Goal: Task Accomplishment & Management: Manage account settings

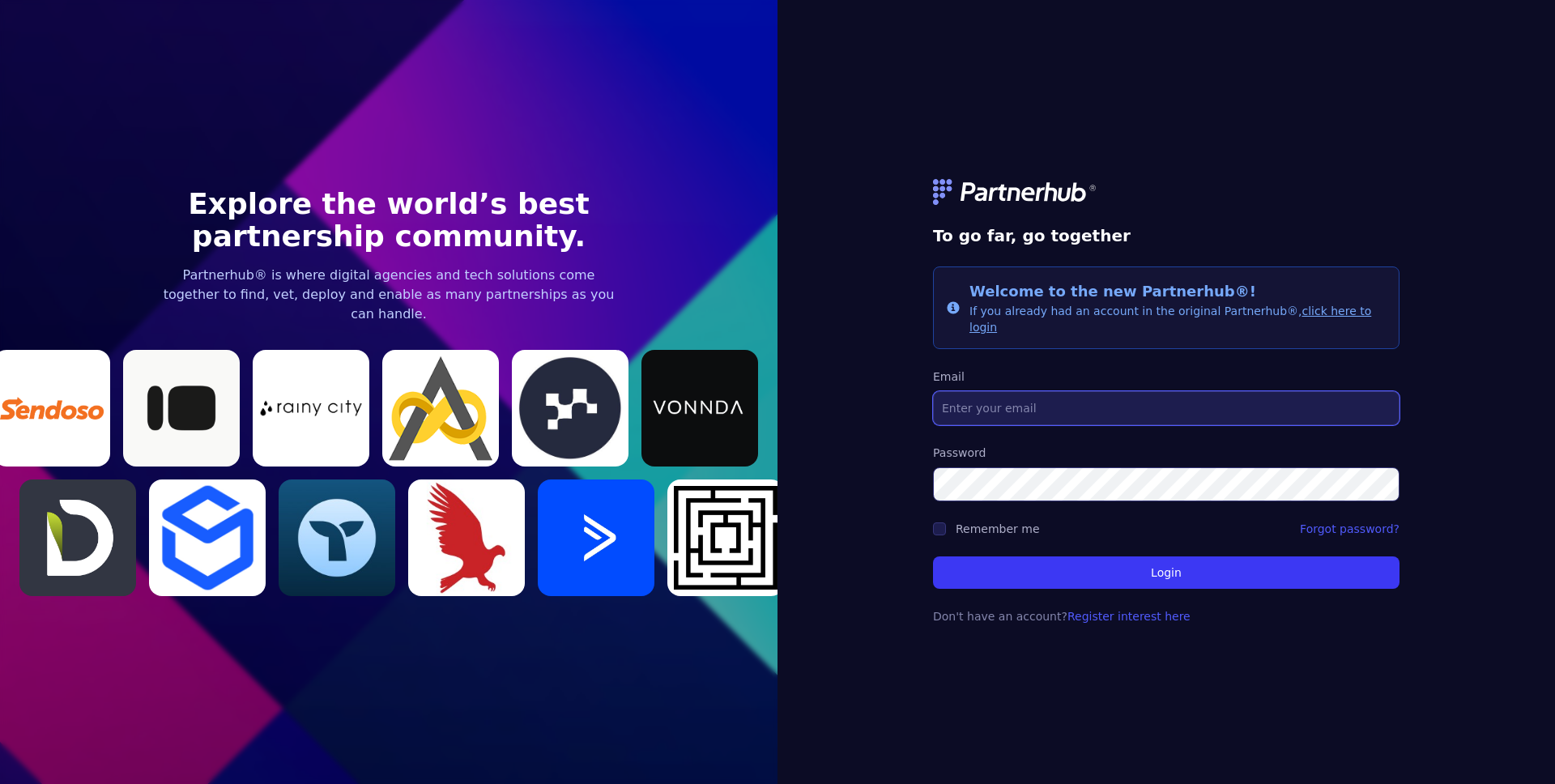
type input "[EMAIL_ADDRESS][DOMAIN_NAME]"
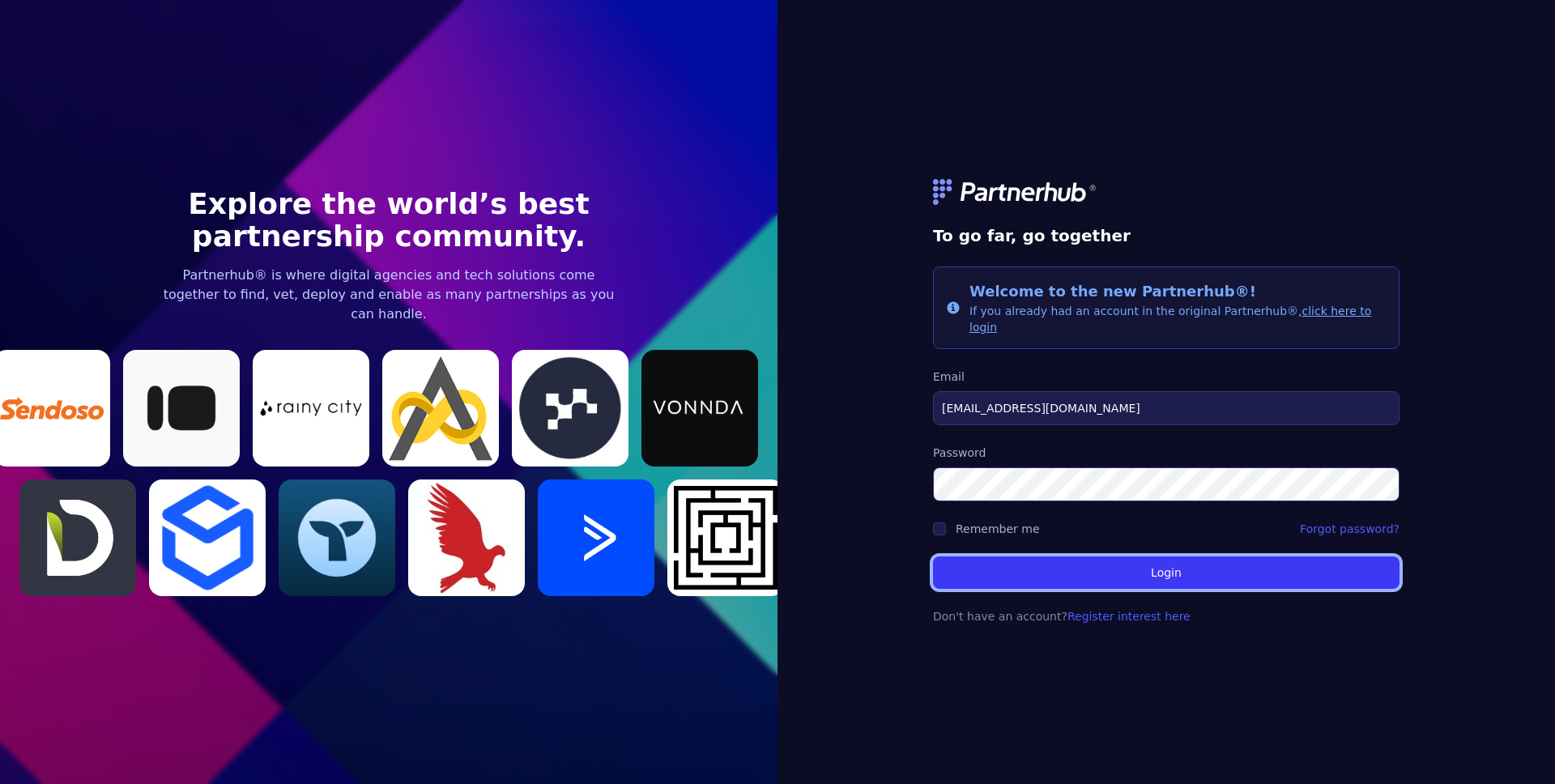
click at [1238, 571] on button "Login" at bounding box center [1166, 572] width 467 height 32
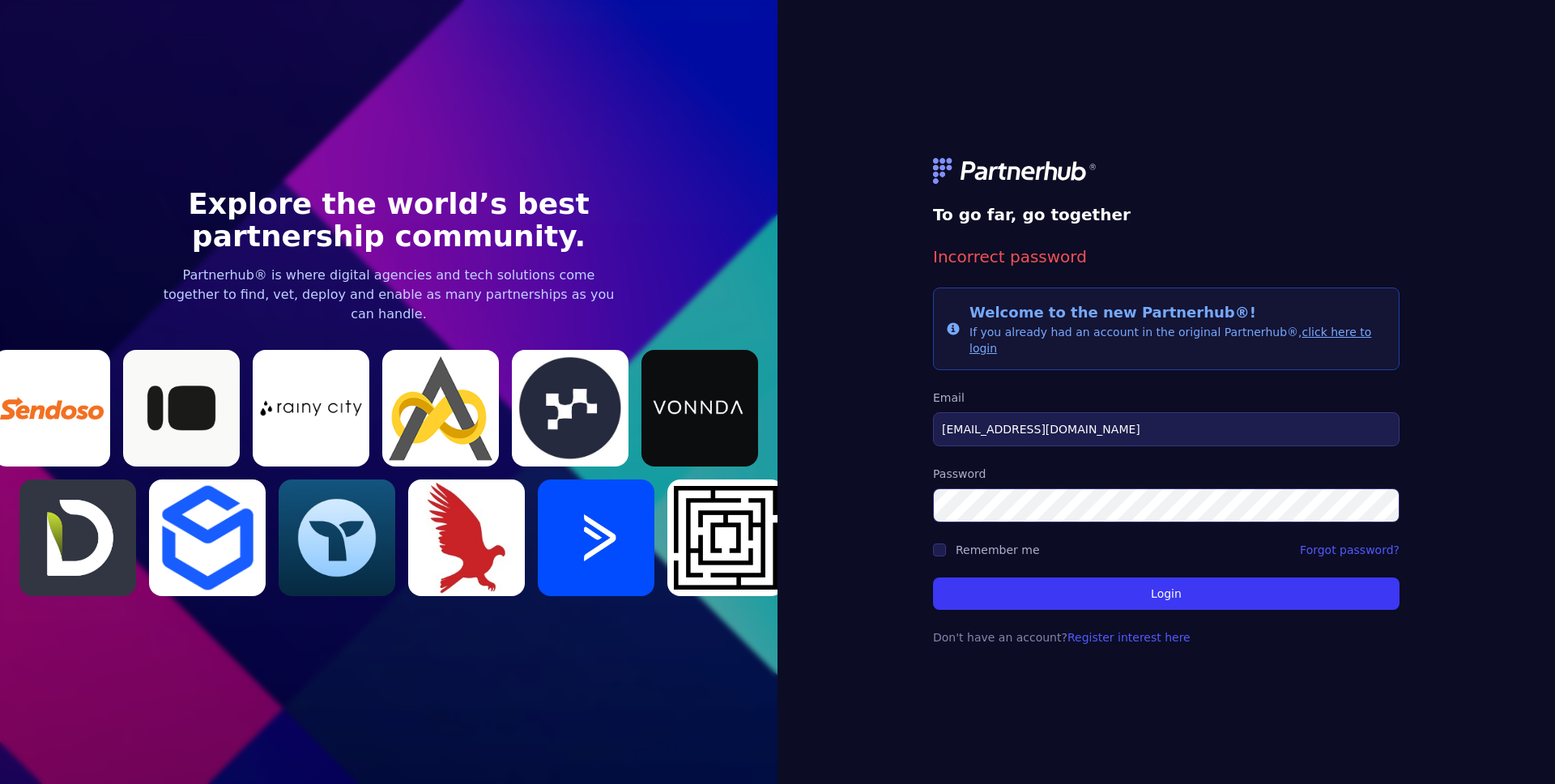
click at [968, 557] on form "To go far, go together Incorrect password Info Welcome to the new Partnerhub®! …" at bounding box center [1166, 392] width 467 height 546
click at [1027, 589] on button "Login" at bounding box center [1166, 593] width 467 height 32
click at [1055, 604] on form "To go far, go together Incorrect password Info Welcome to the new Partnerhub®! …" at bounding box center [1166, 392] width 467 height 546
click at [1051, 588] on button "Login" at bounding box center [1166, 593] width 467 height 32
click at [1359, 542] on link "Forgot password?" at bounding box center [1350, 549] width 100 height 16
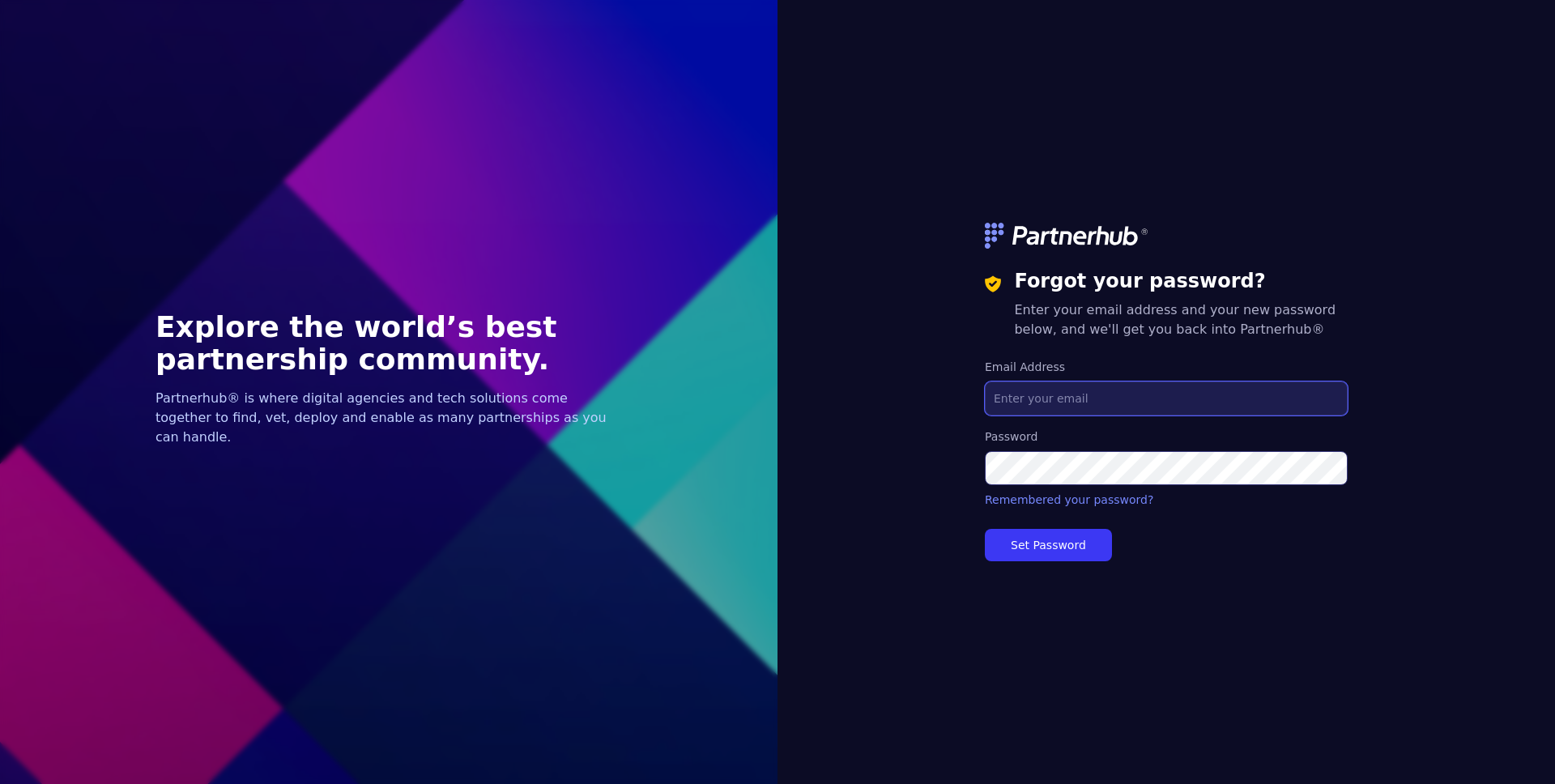
type input "[EMAIL_ADDRESS][DOMAIN_NAME]"
click at [1065, 548] on button "Set Password" at bounding box center [1048, 544] width 127 height 32
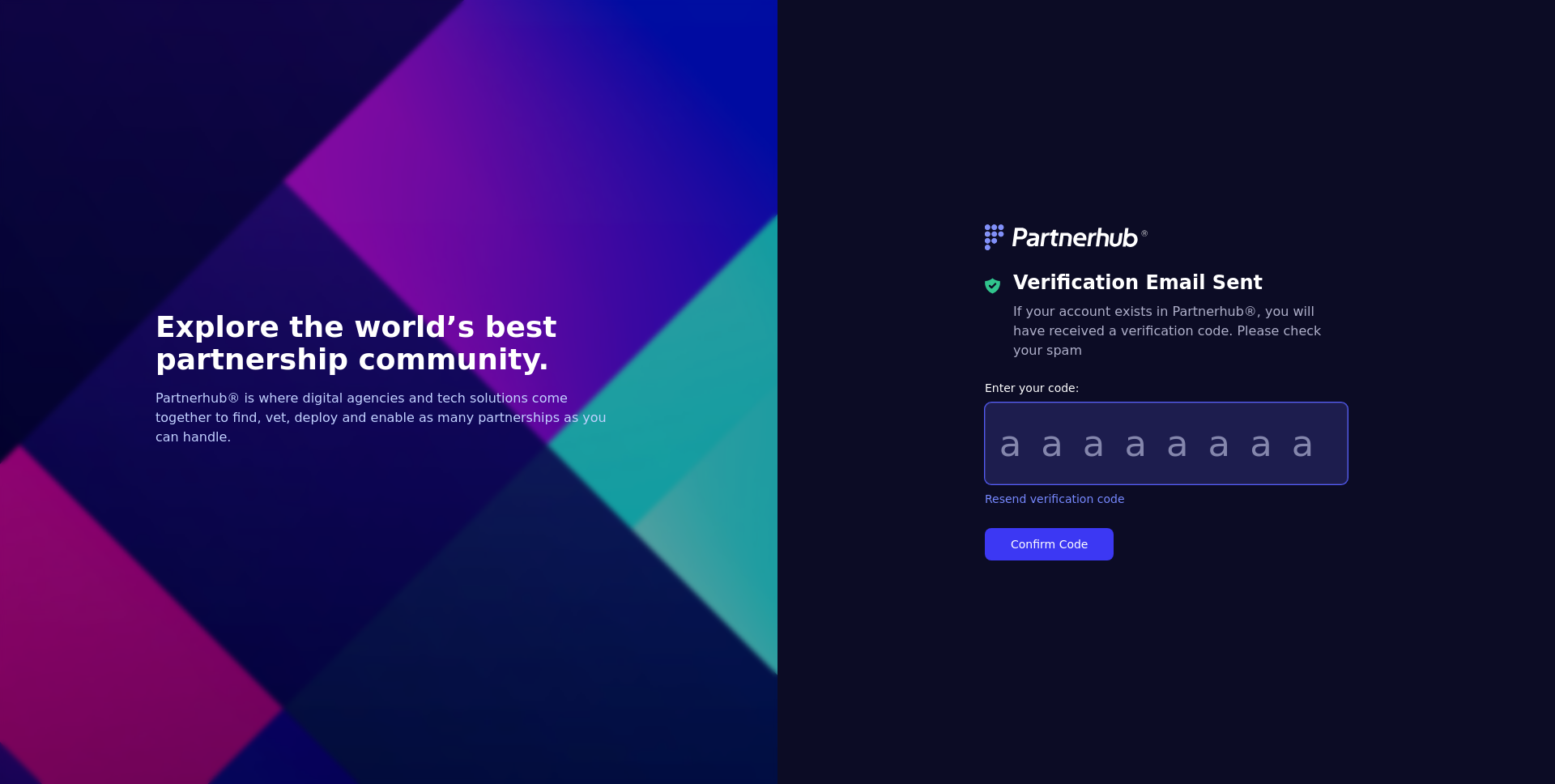
click at [1050, 445] on input "Enter your code:" at bounding box center [1167, 443] width 363 height 82
paste input "978d206"
type input "978d206"
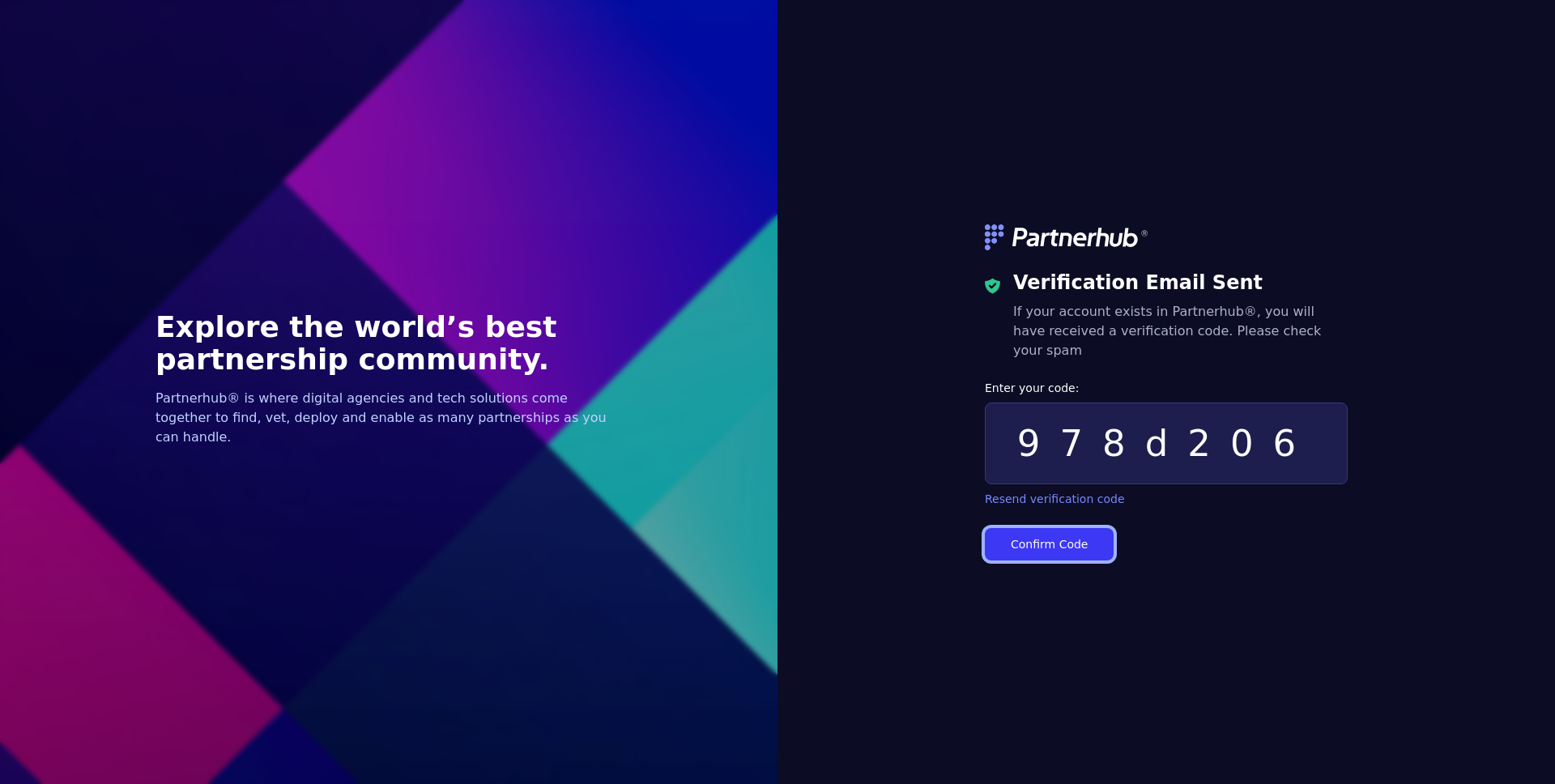
click at [1052, 540] on button "Confirm Code" at bounding box center [1049, 543] width 129 height 32
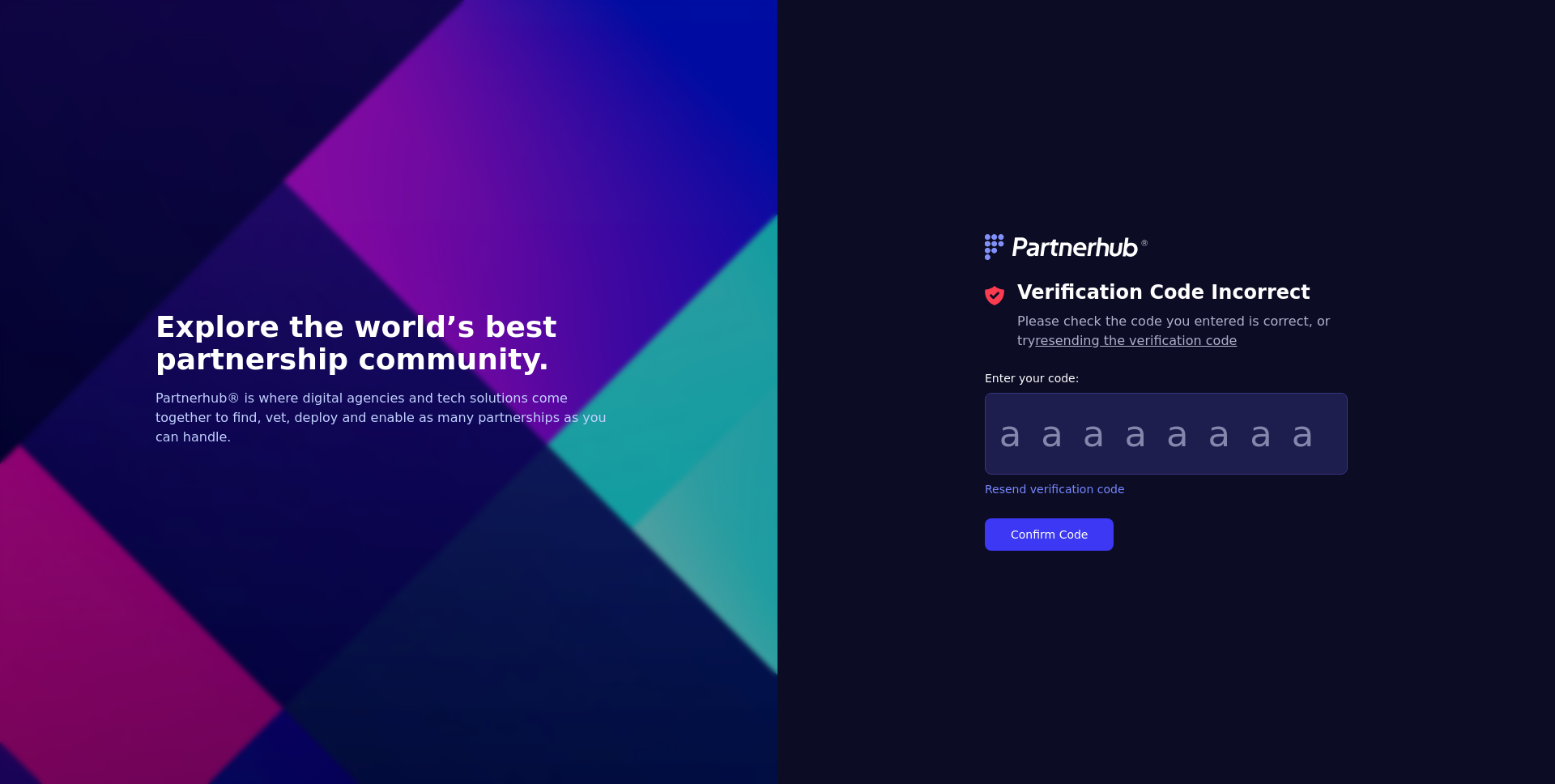
click at [876, 250] on div "Verification Code Incorrect Please check the code you entered is correct, or tr…" at bounding box center [1166, 392] width 778 height 784
click at [1026, 490] on link "Resend verification code" at bounding box center [1055, 489] width 140 height 16
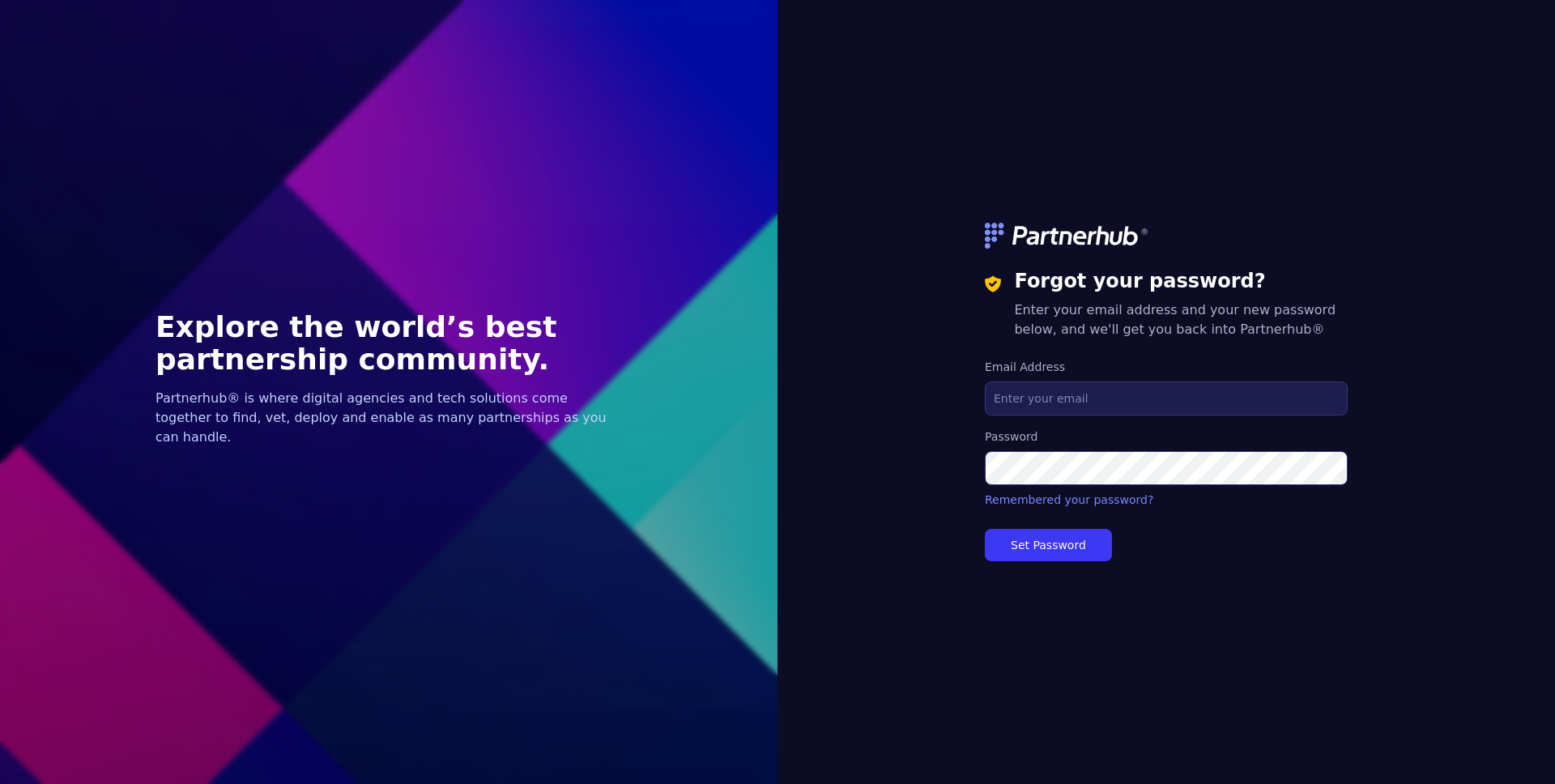
type input "contact@hexastack.com"
click at [1022, 549] on button "Set Password" at bounding box center [1048, 544] width 127 height 32
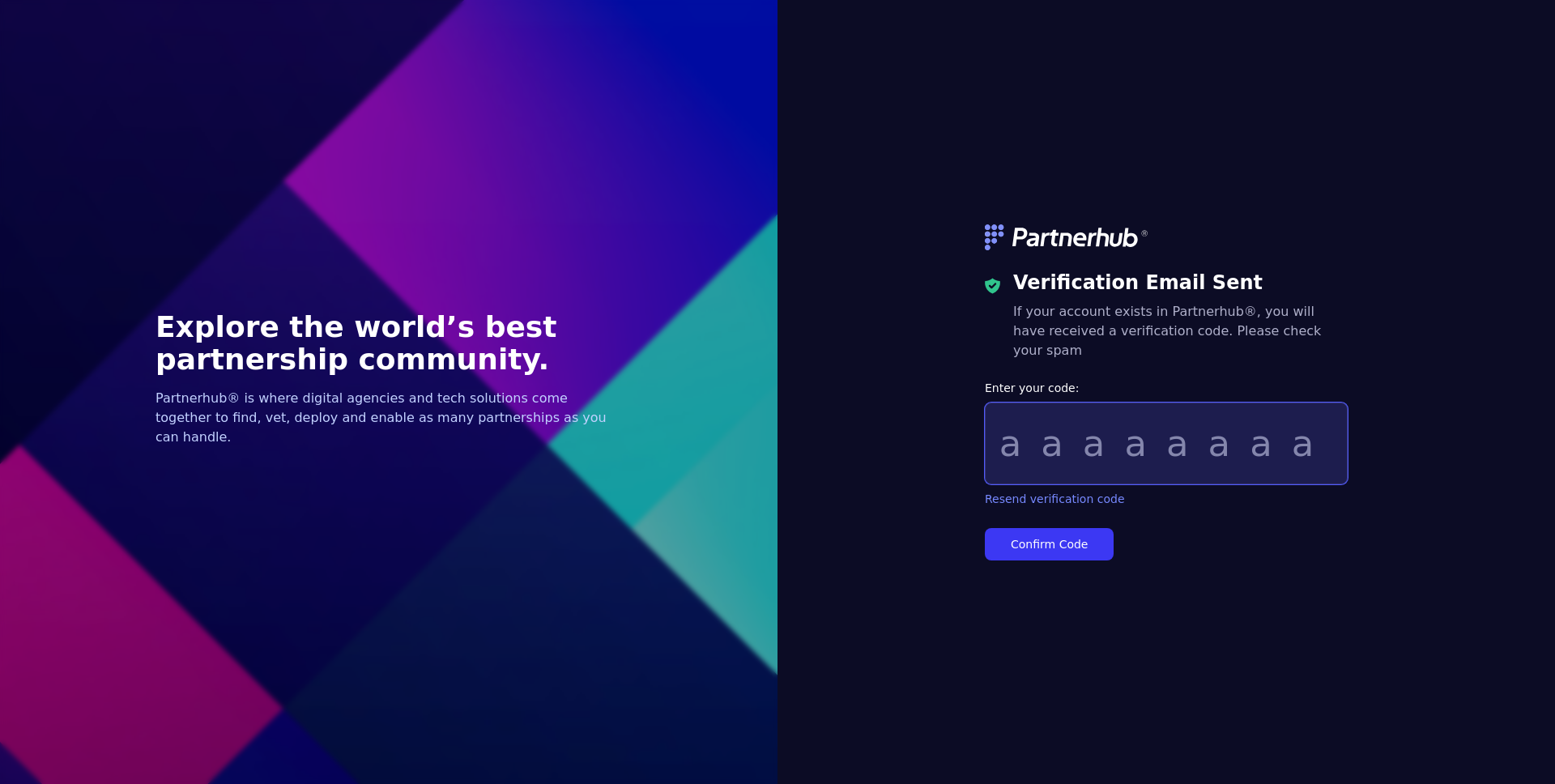
click at [1089, 454] on input "Enter your code:" at bounding box center [1167, 443] width 363 height 82
paste input "16b79fb6"
type input "16b79fb6"
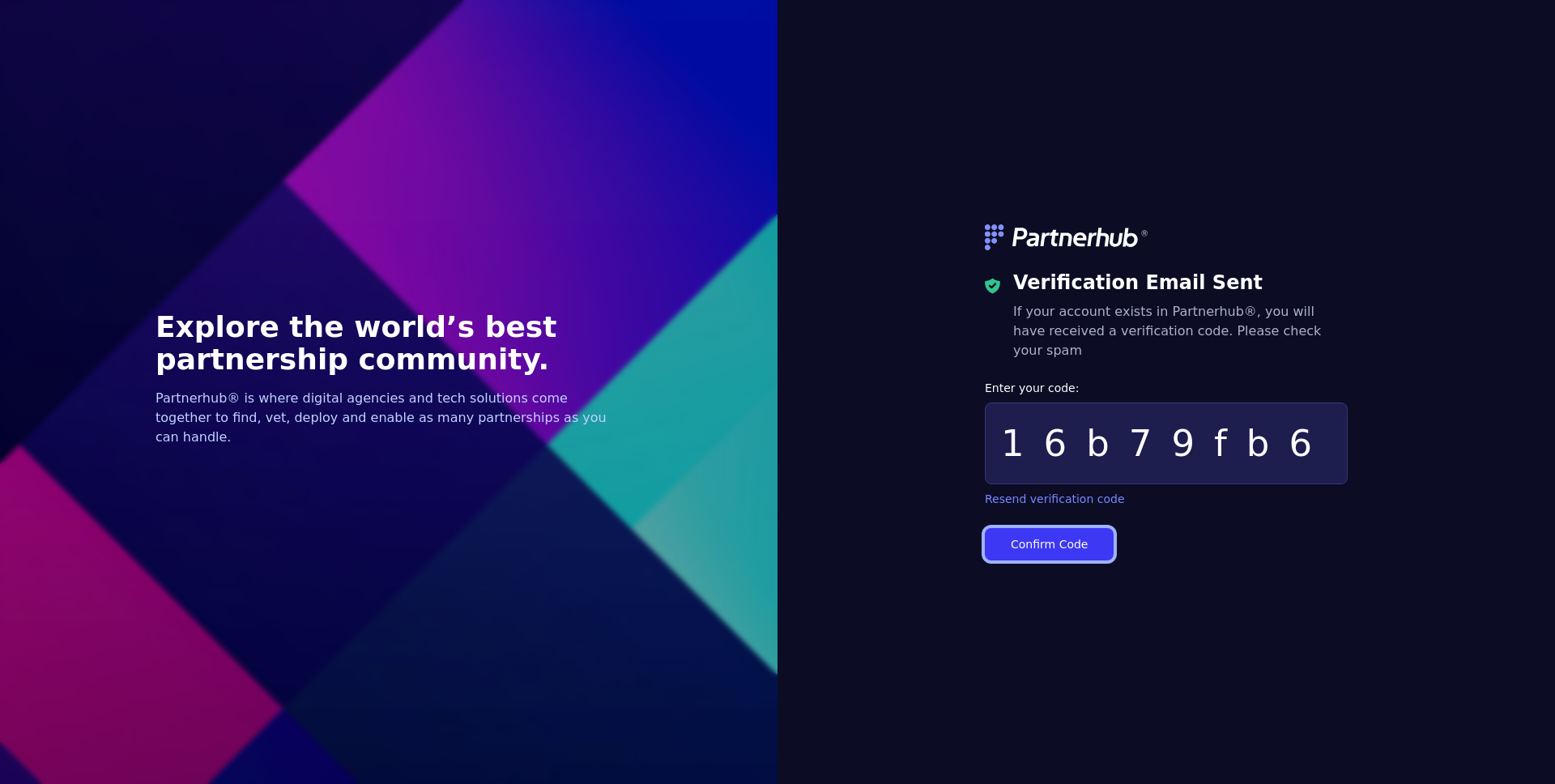
click at [1071, 538] on button "Confirm Code" at bounding box center [1049, 543] width 129 height 32
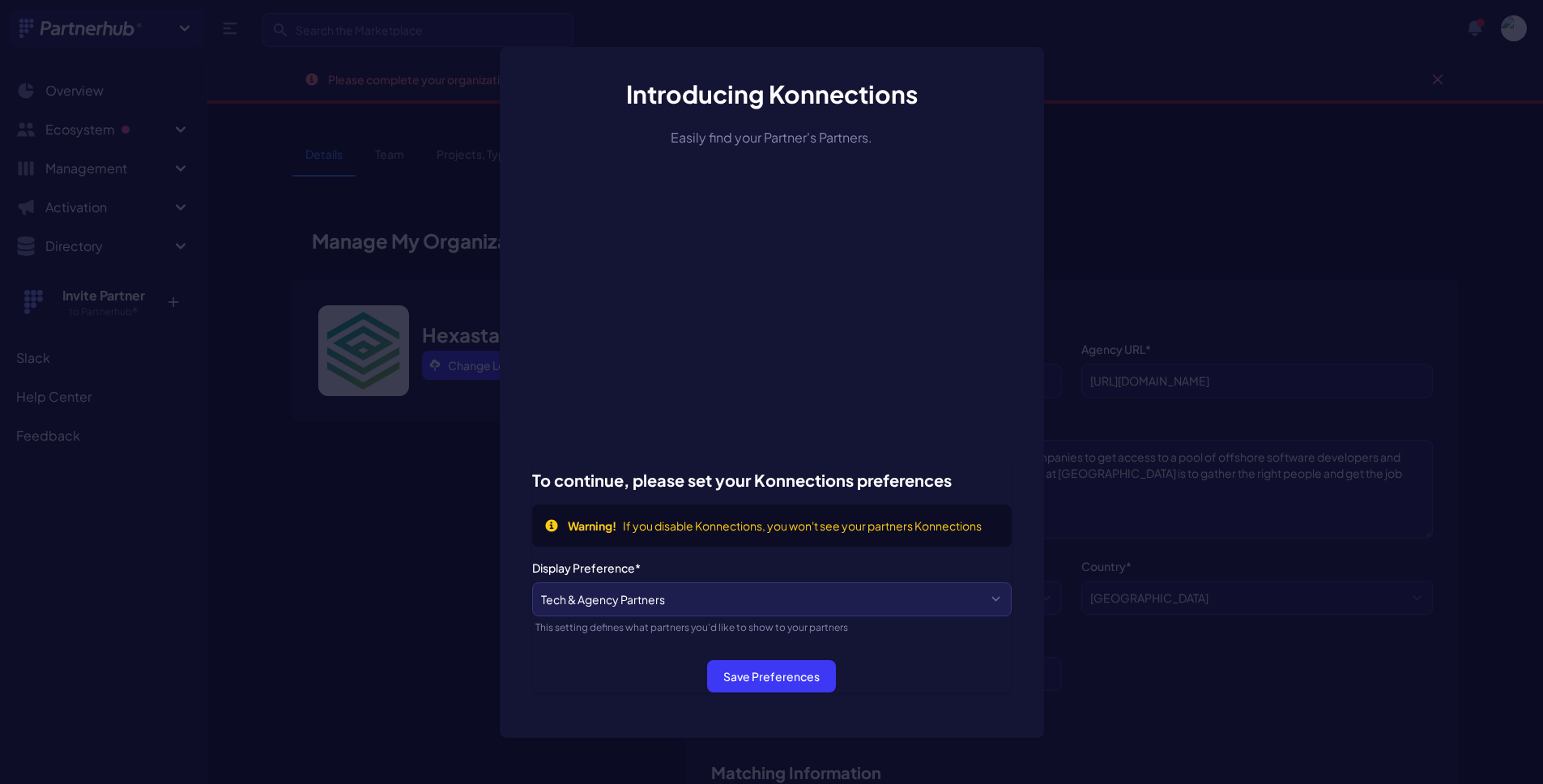
scroll to position [51, 0]
click at [901, 694] on div "To continue, please set your Konnections preferences Info Warning! If you disab…" at bounding box center [772, 580] width 479 height 249
click at [1261, 512] on div "Introducing Konnections Easily find your Partner's Partners. To continue, pleas…" at bounding box center [772, 392] width 1543 height 784
click at [1151, 177] on div "Introducing Konnections Easily find your Partner's Partners. To continue, pleas…" at bounding box center [772, 392] width 1543 height 784
click at [1429, 81] on div "Introducing Konnections Easily find your Partner's Partners. To continue, pleas…" at bounding box center [772, 392] width 1543 height 784
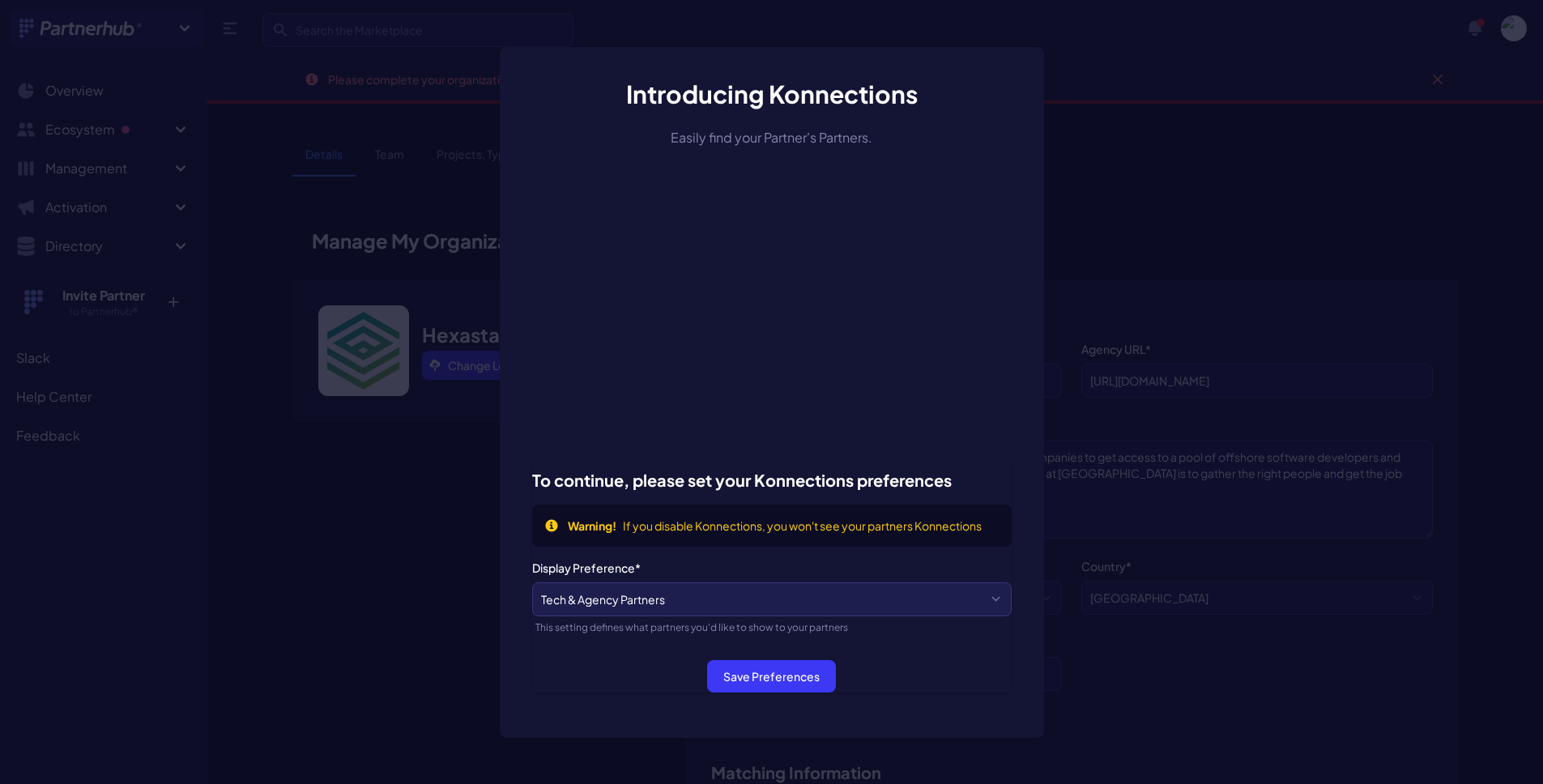
click at [1407, 94] on div "Introducing Konnections Easily find your Partner's Partners. To continue, pleas…" at bounding box center [772, 392] width 1543 height 784
drag, startPoint x: 1259, startPoint y: 284, endPoint x: 1208, endPoint y: 569, distance: 289.5
click at [1249, 316] on div "Introducing Konnections Easily find your Partner's Partners. To continue, pleas…" at bounding box center [772, 392] width 1543 height 784
drag, startPoint x: 1188, startPoint y: 684, endPoint x: 1143, endPoint y: 703, distance: 48.8
click at [1188, 684] on div "Introducing Konnections Easily find your Partner's Partners. To continue, pleas…" at bounding box center [772, 392] width 1543 height 784
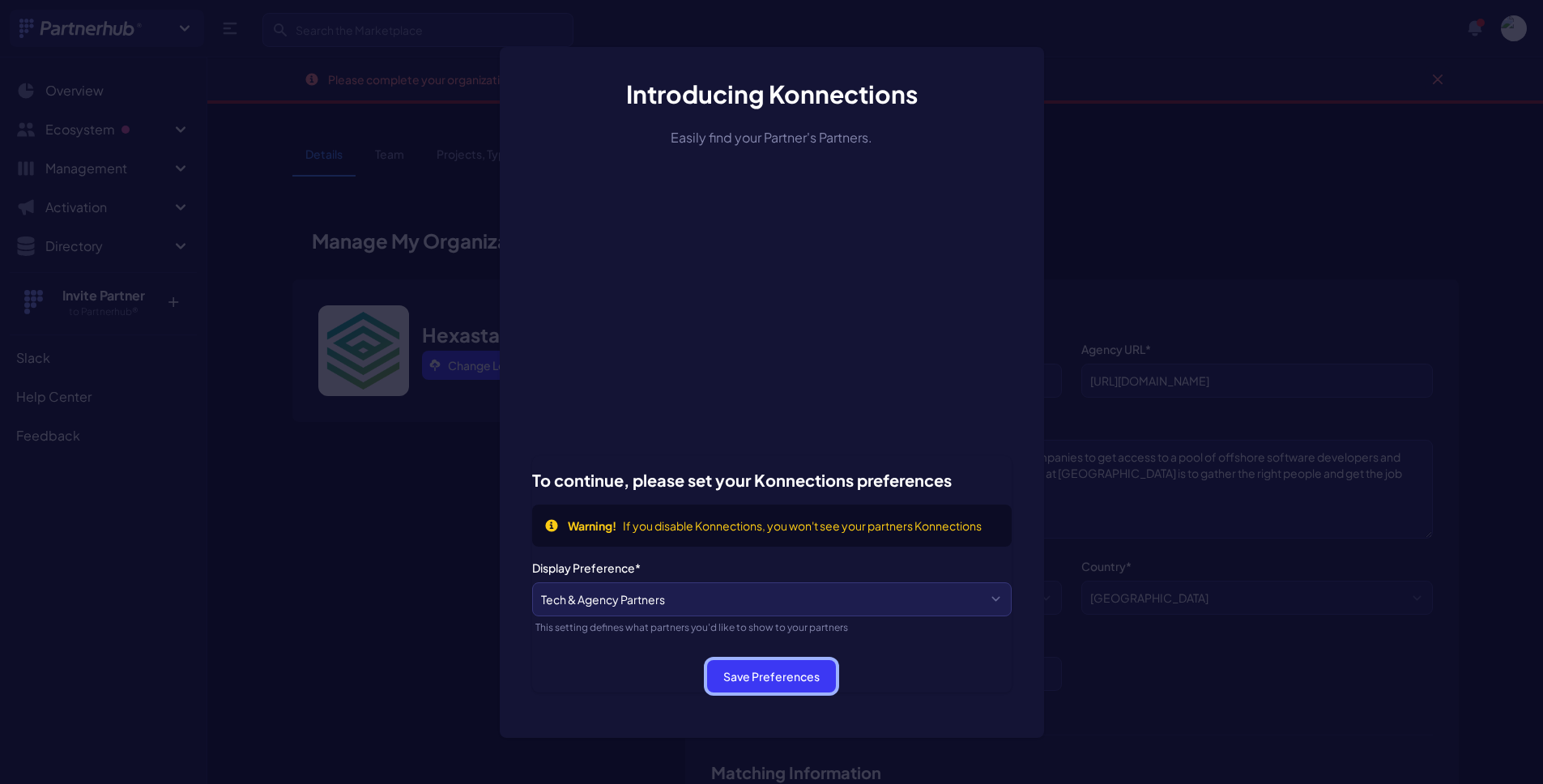
click at [804, 680] on button "Save Preferences" at bounding box center [771, 676] width 129 height 32
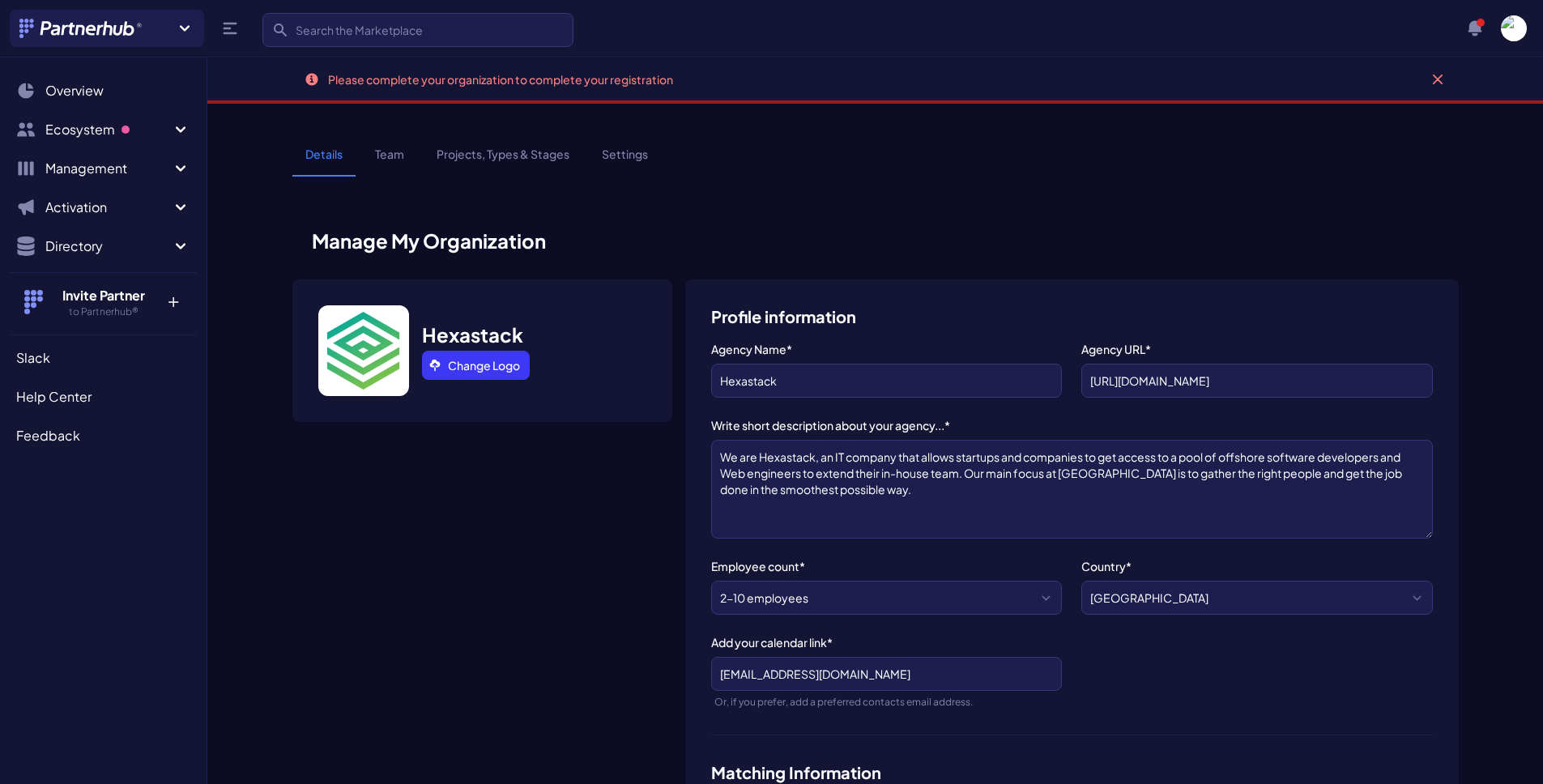
scroll to position [53, 0]
click at [1475, 18] on button "View notifications" at bounding box center [1475, 28] width 32 height 32
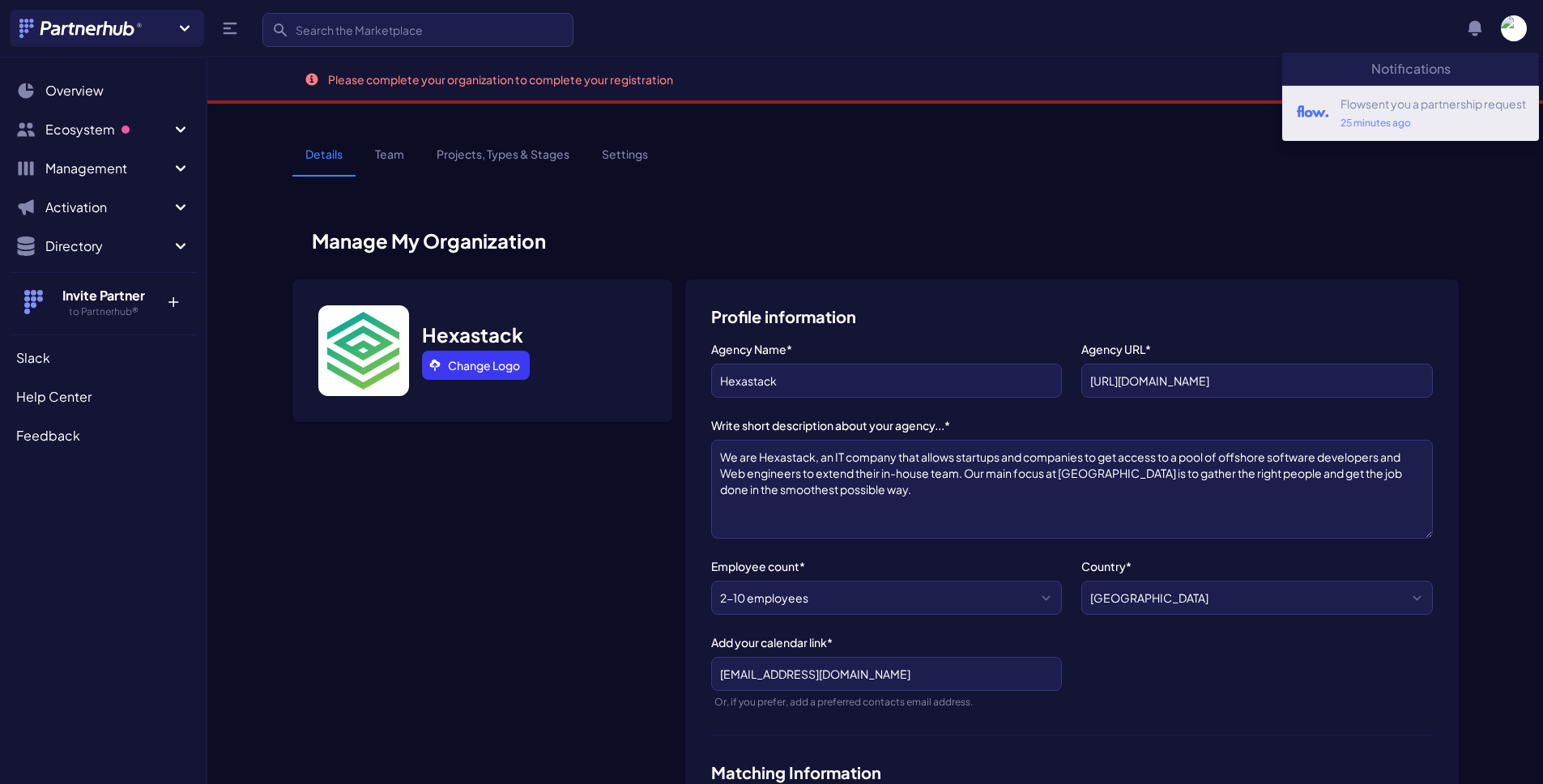
click at [1438, 111] on div "Flow sent you a partnership request 25 minutes ago" at bounding box center [1427, 113] width 195 height 35
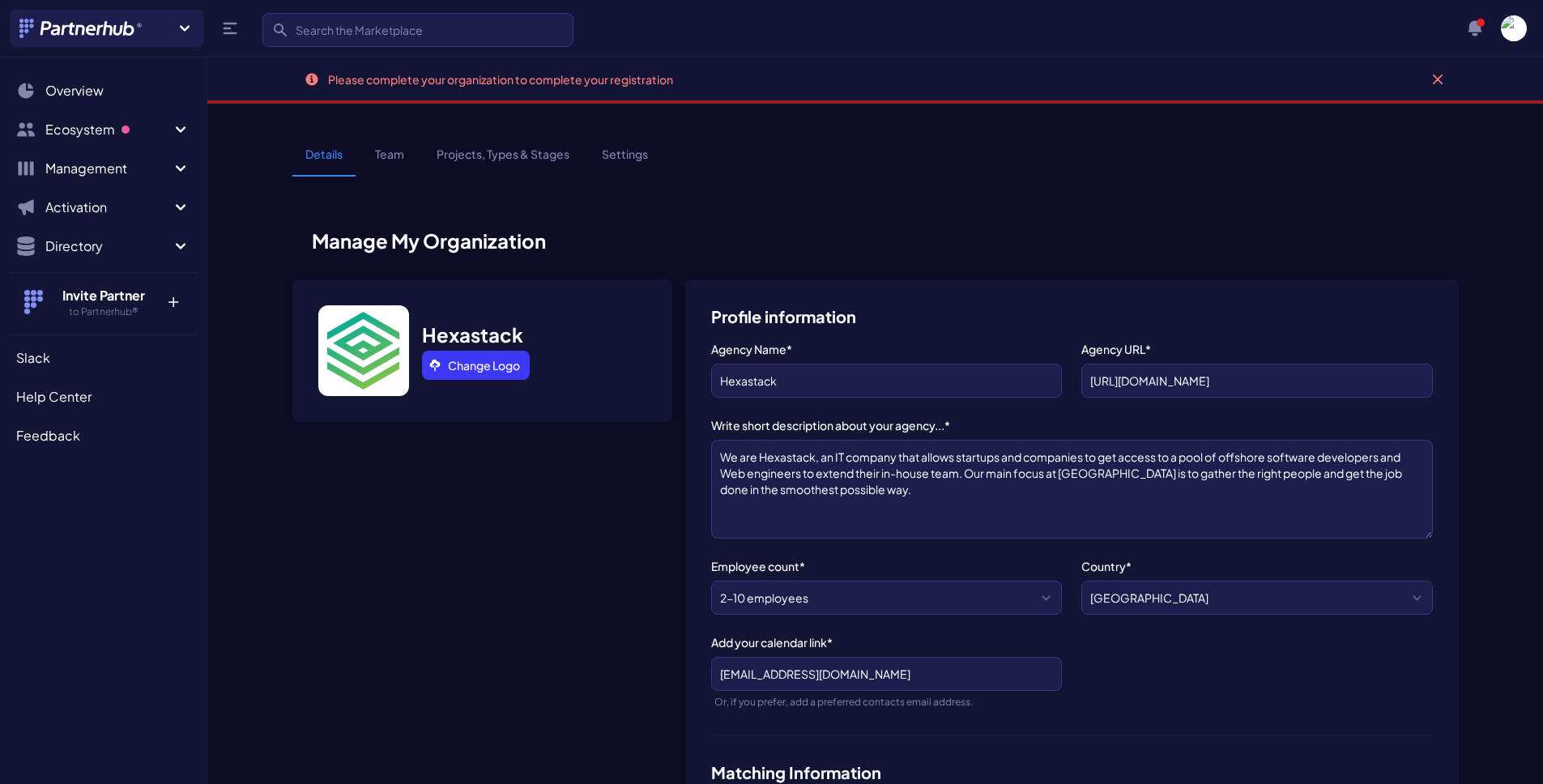
scroll to position [53, 0]
click at [142, 118] on button "Ecosystem" at bounding box center [104, 129] width 187 height 32
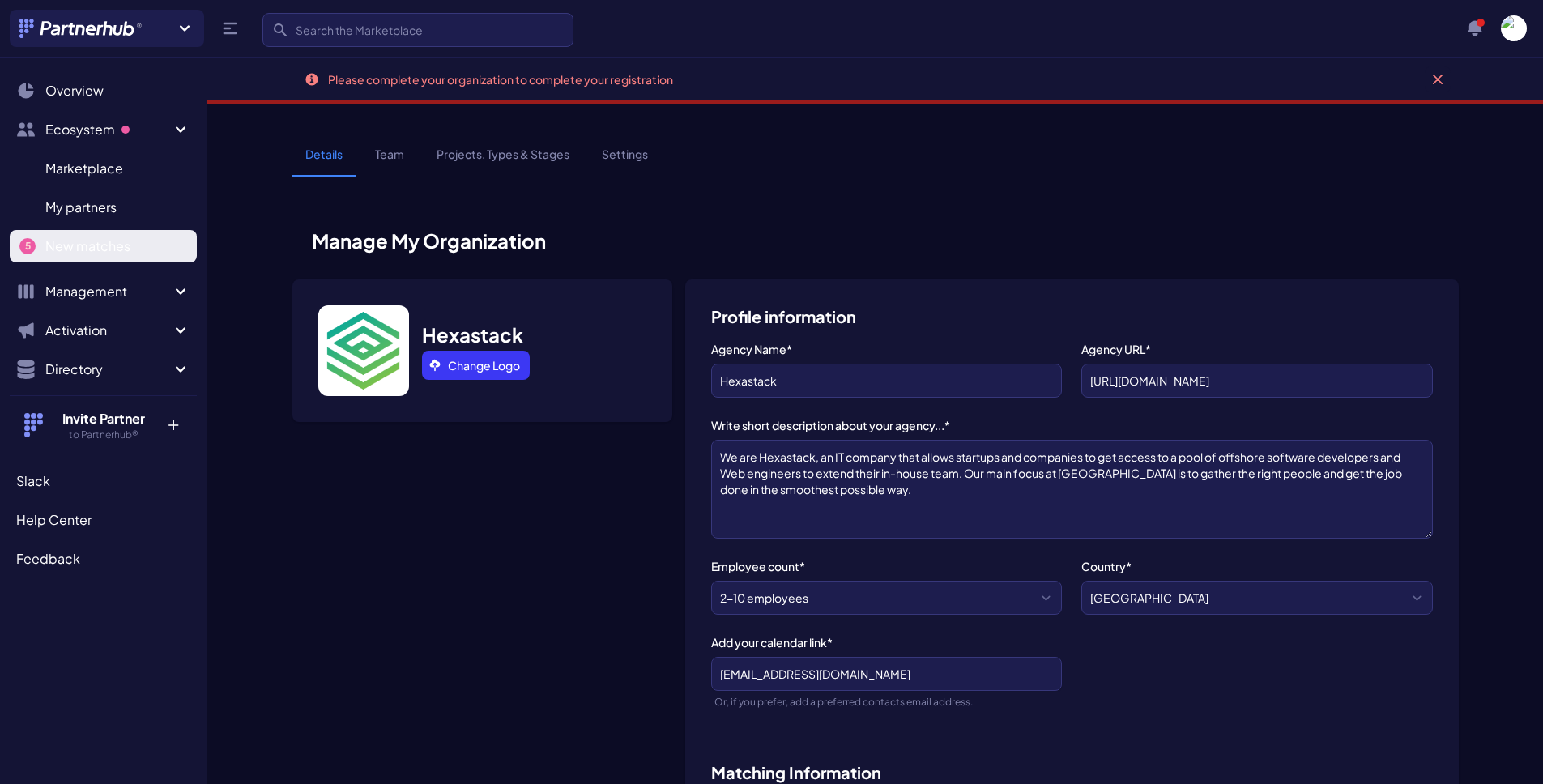
click at [111, 254] on span "New matches" at bounding box center [88, 246] width 85 height 19
click at [1213, 172] on div "Details Team Projects, Types & Stages Settings" at bounding box center [874, 167] width 1166 height 43
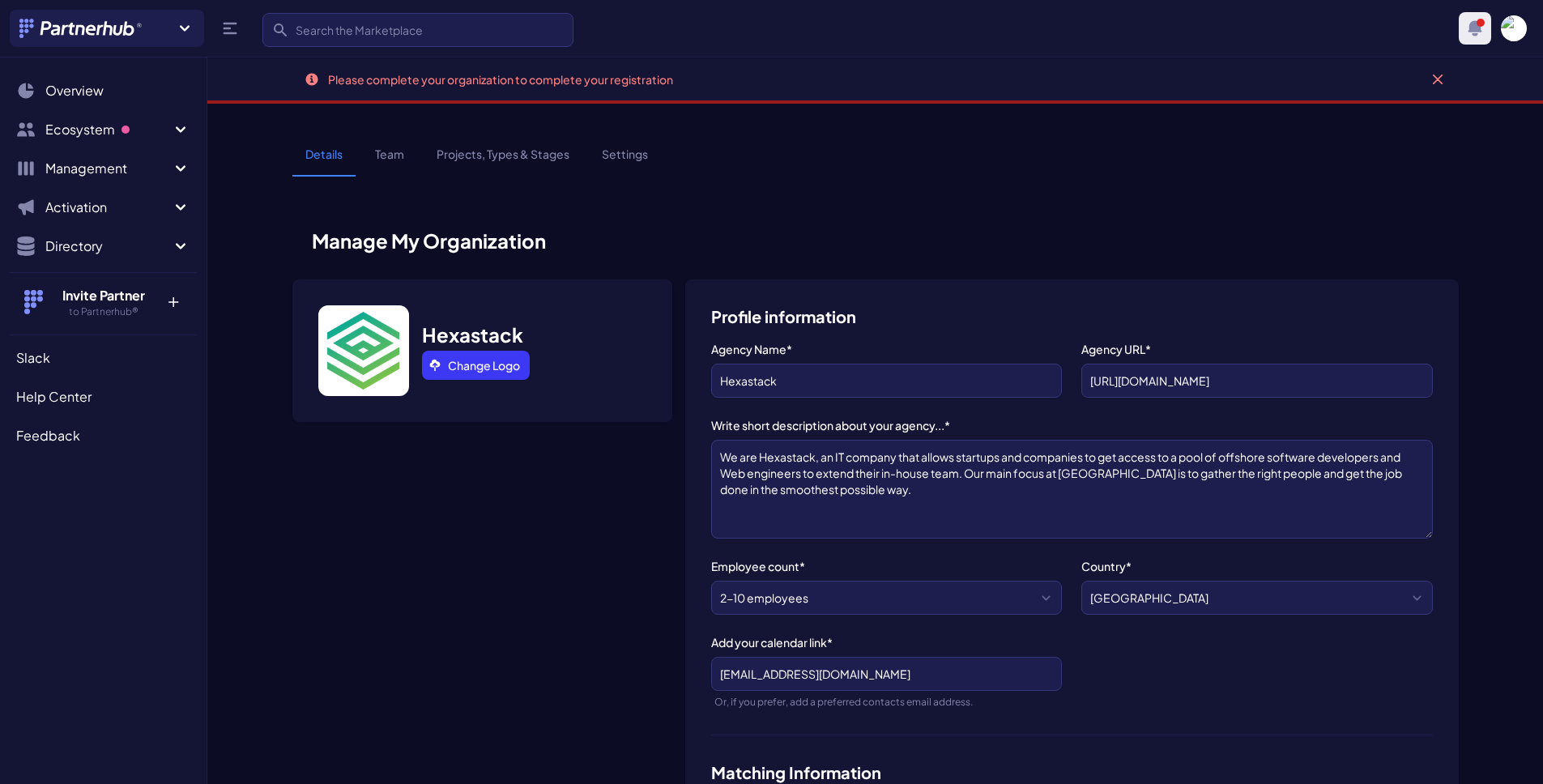
scroll to position [53, 0]
click at [1470, 29] on icon "button" at bounding box center [1475, 28] width 14 height 15
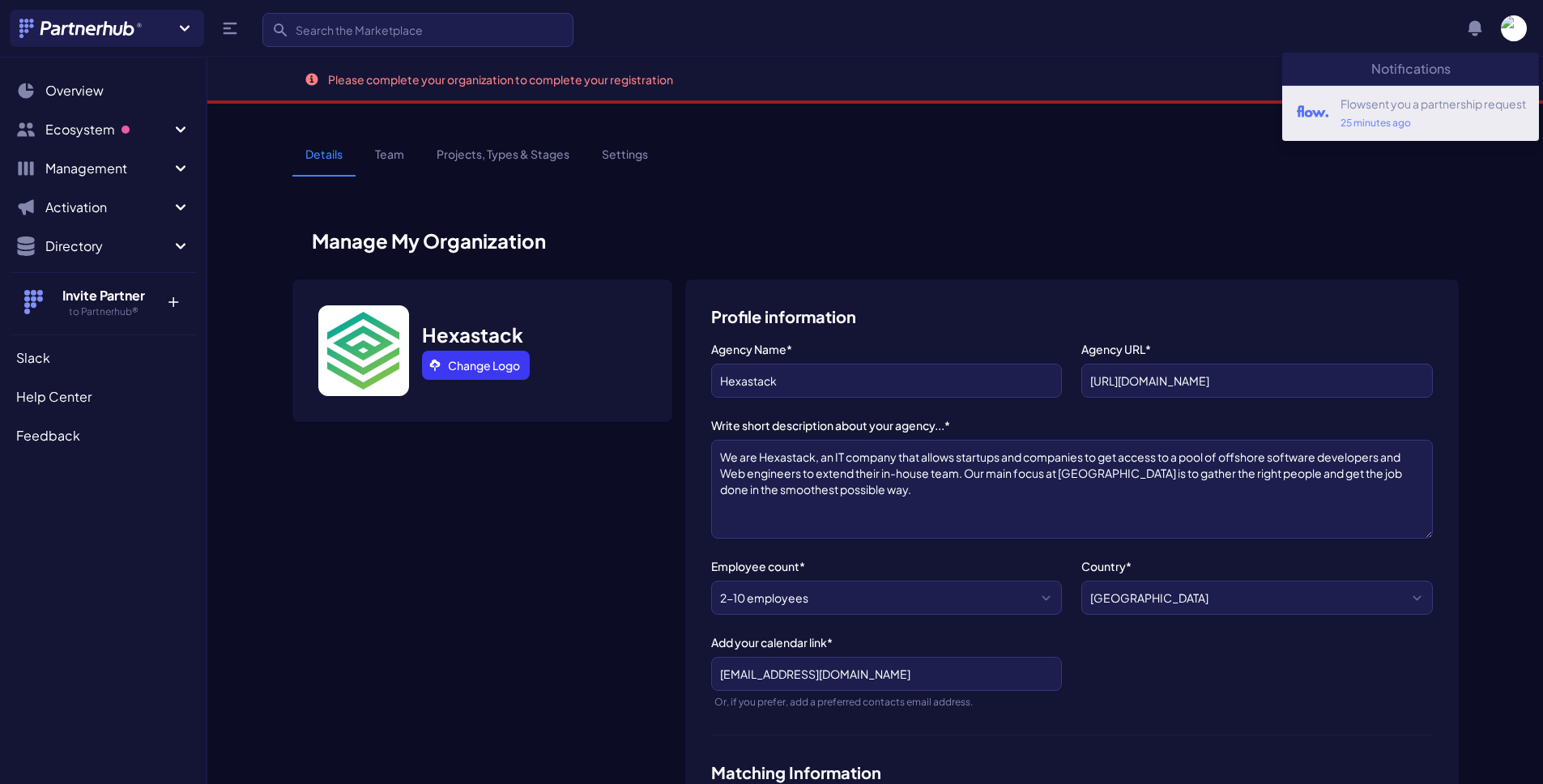
click at [1303, 123] on img at bounding box center [1313, 113] width 35 height 35
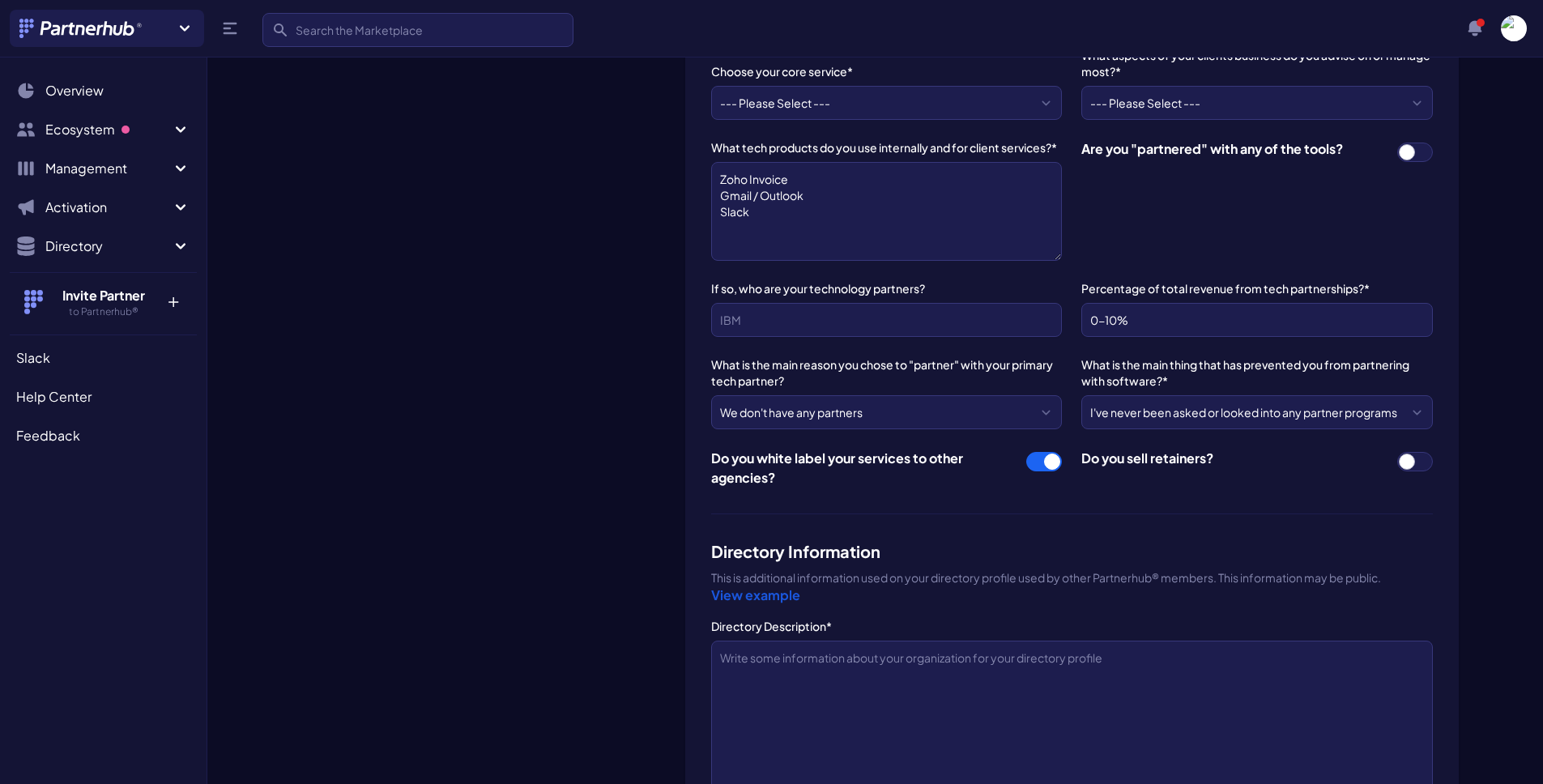
scroll to position [1378, 0]
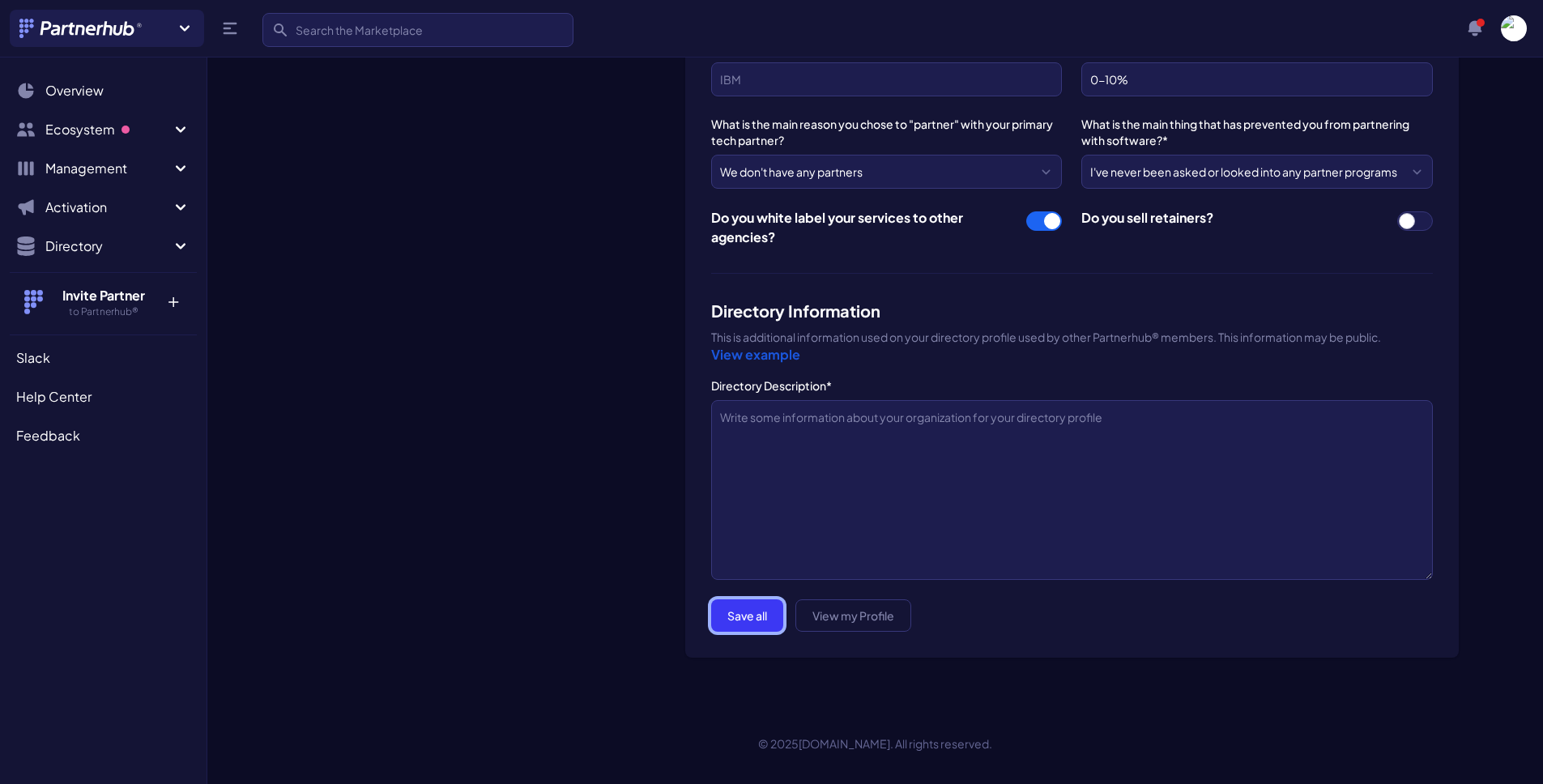
click at [758, 624] on button "Save all" at bounding box center [746, 615] width 72 height 32
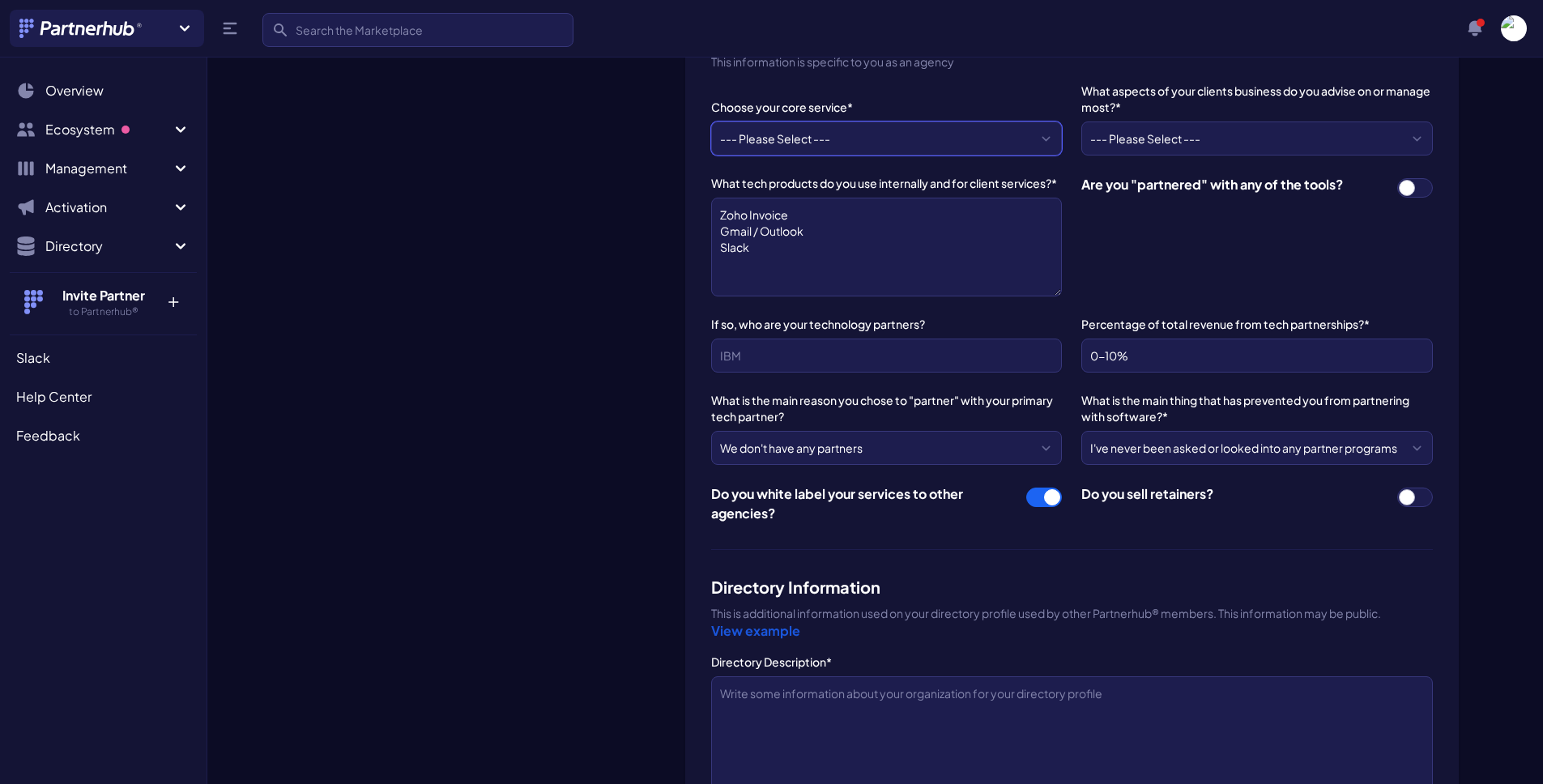
click at [841, 138] on select "--- Please Select --- ABM API Integration Support Business Process Consulting C…" at bounding box center [885, 138] width 350 height 34
select select "Workflow Automations"
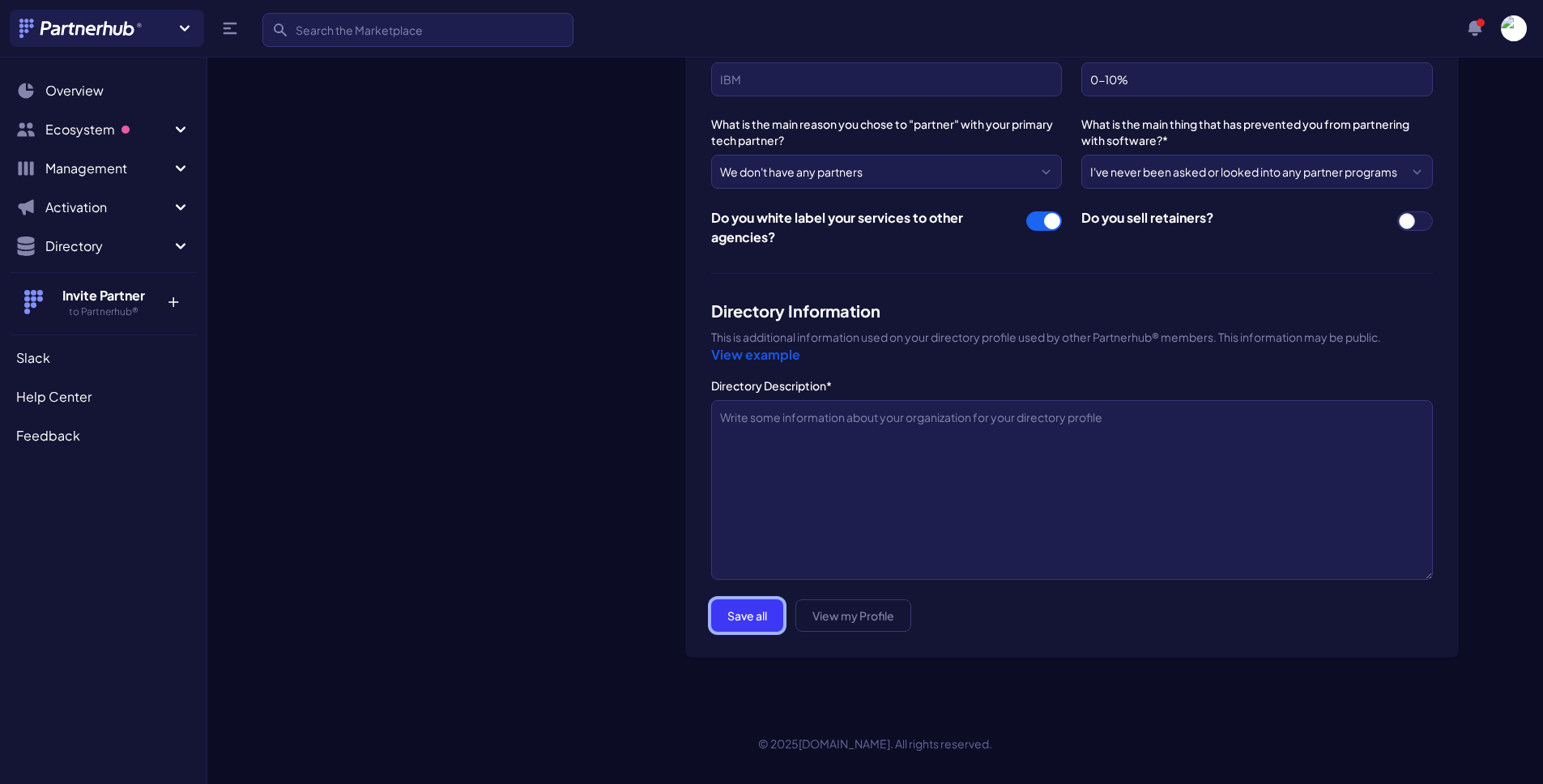
click at [750, 619] on button "Save all" at bounding box center [746, 615] width 72 height 32
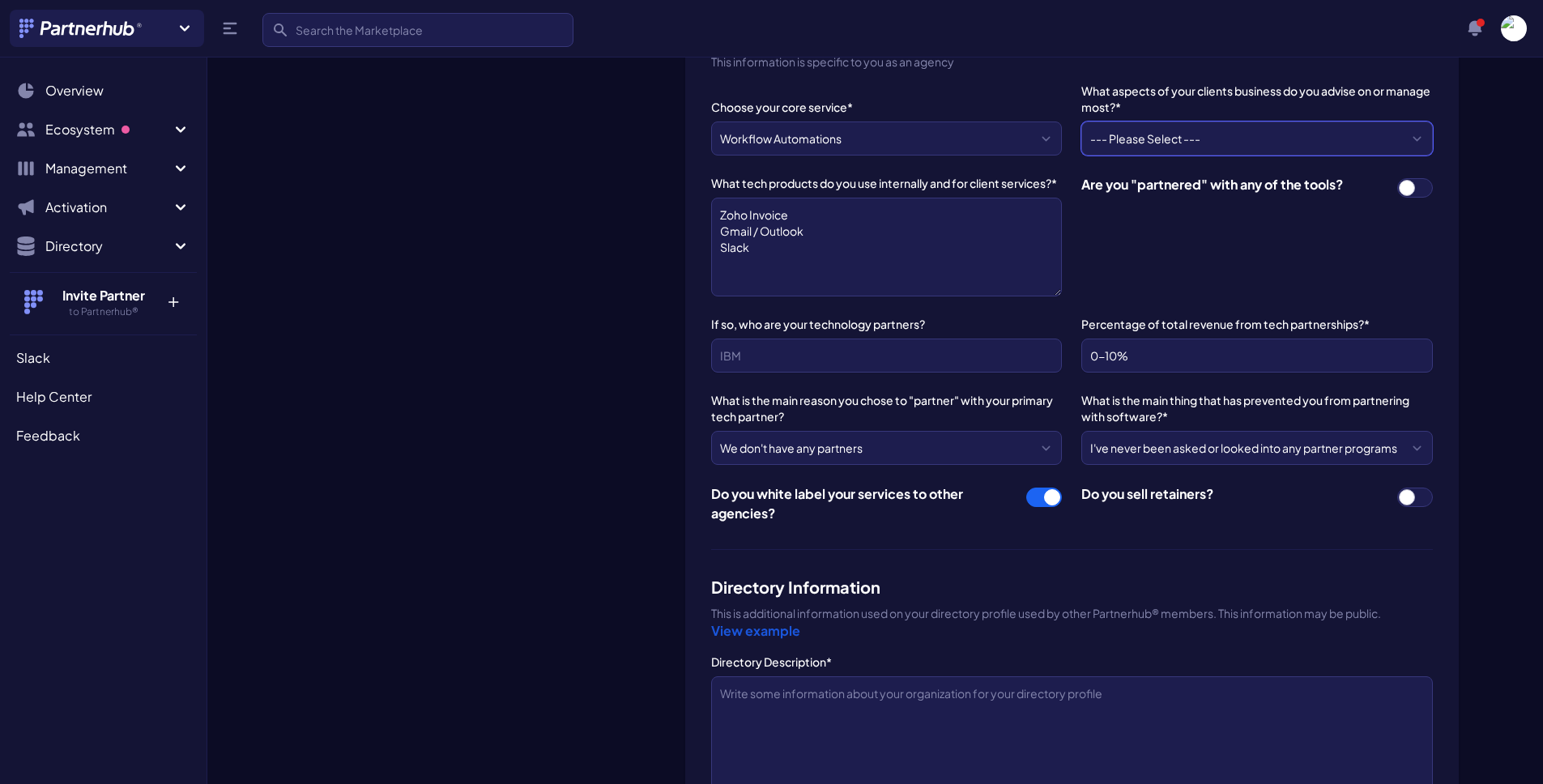
click at [1202, 136] on select "--- Please Select --- BPM - operations, ERP, accounting... Compliance - securit…" at bounding box center [1256, 138] width 350 height 34
select select "Development - code base, front/backend dec, mobile..."
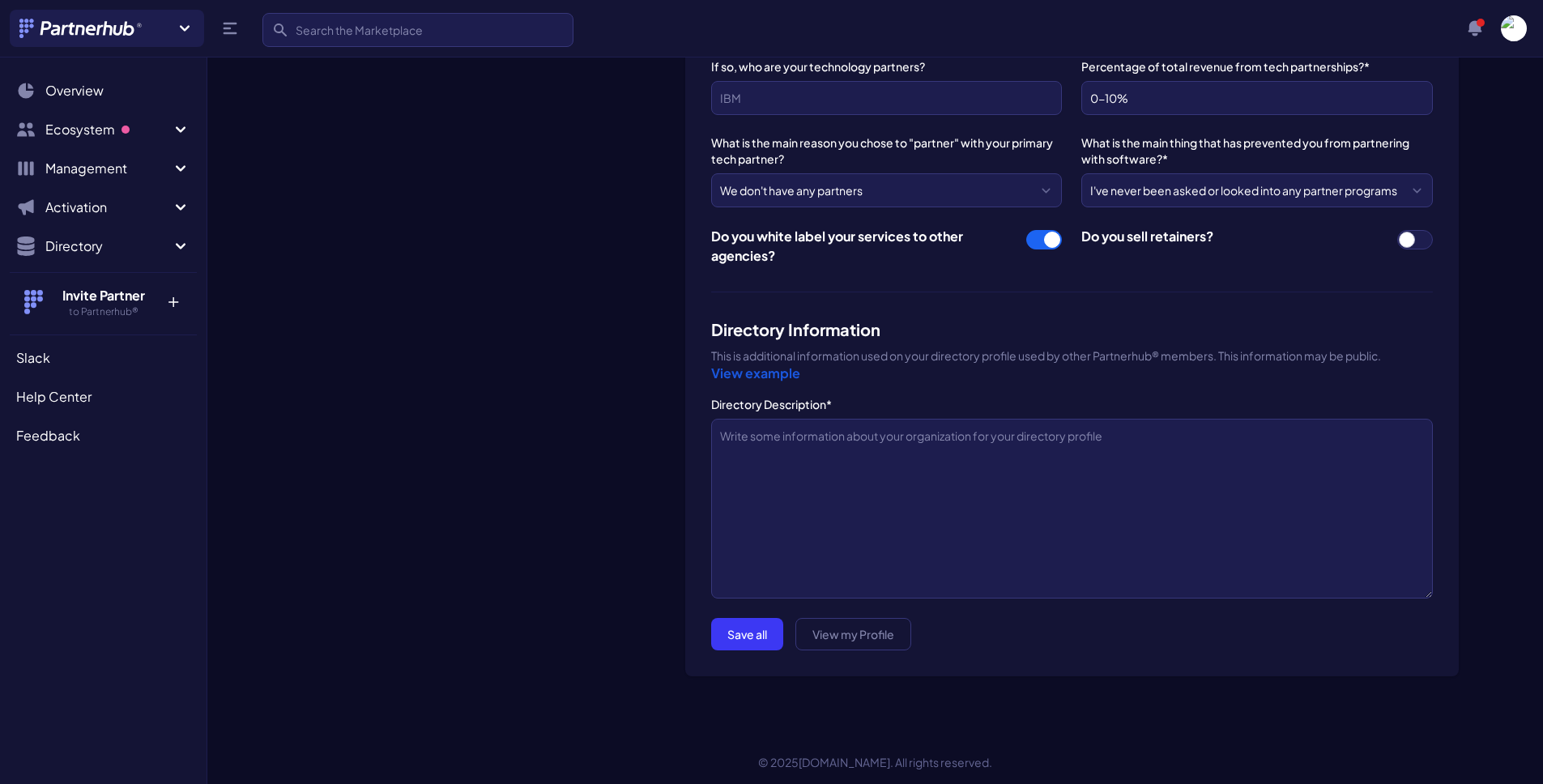
scroll to position [1378, 0]
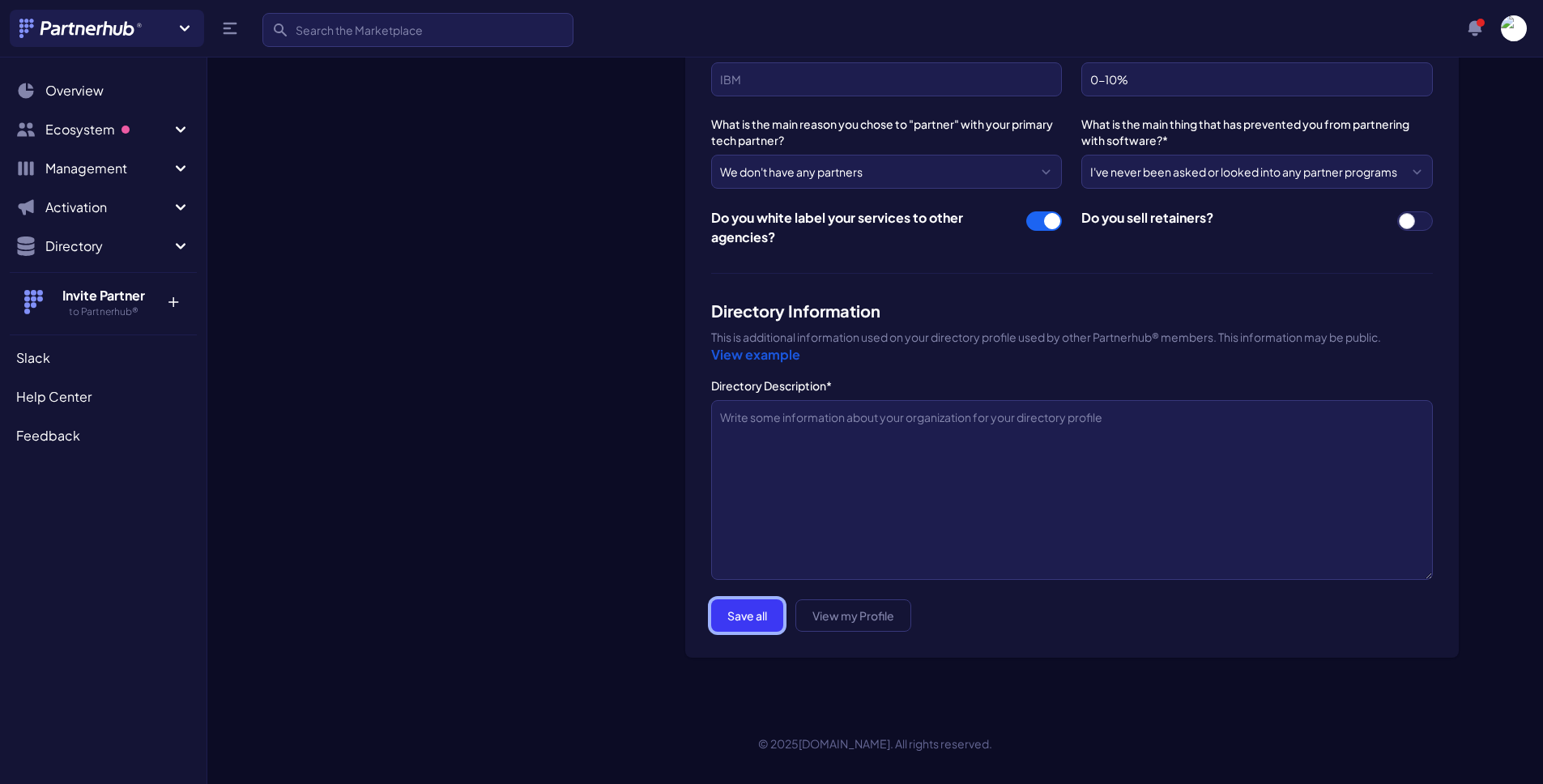
click at [771, 599] on button "Save all" at bounding box center [746, 615] width 72 height 32
click at [803, 516] on textarea "Directory Description*" at bounding box center [1071, 489] width 722 height 180
click at [826, 426] on textarea "Directory Description*" at bounding box center [1071, 489] width 722 height 180
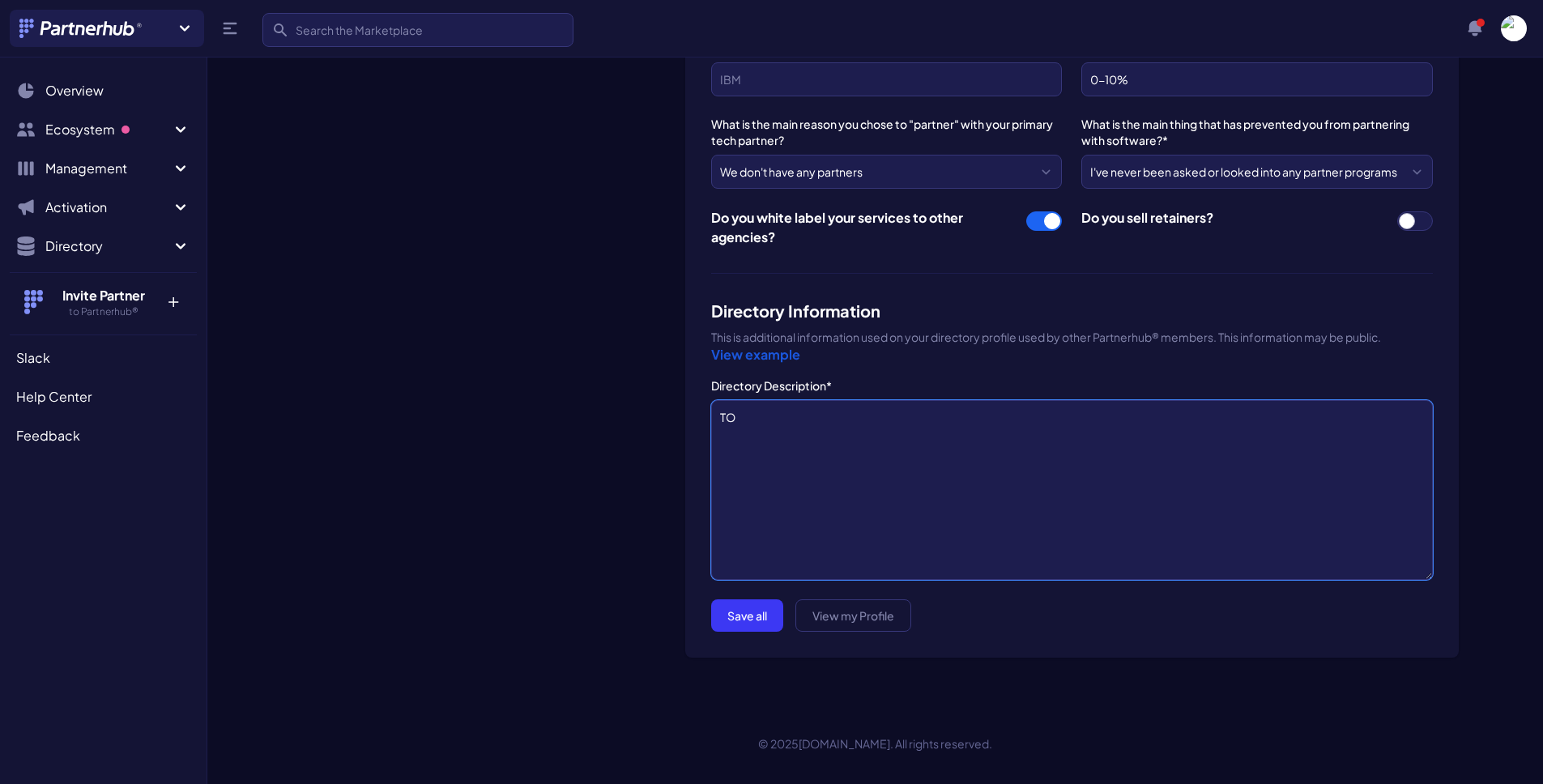
type textarea "T"
type textarea "In progress"
click at [777, 625] on button "Save all" at bounding box center [746, 615] width 72 height 32
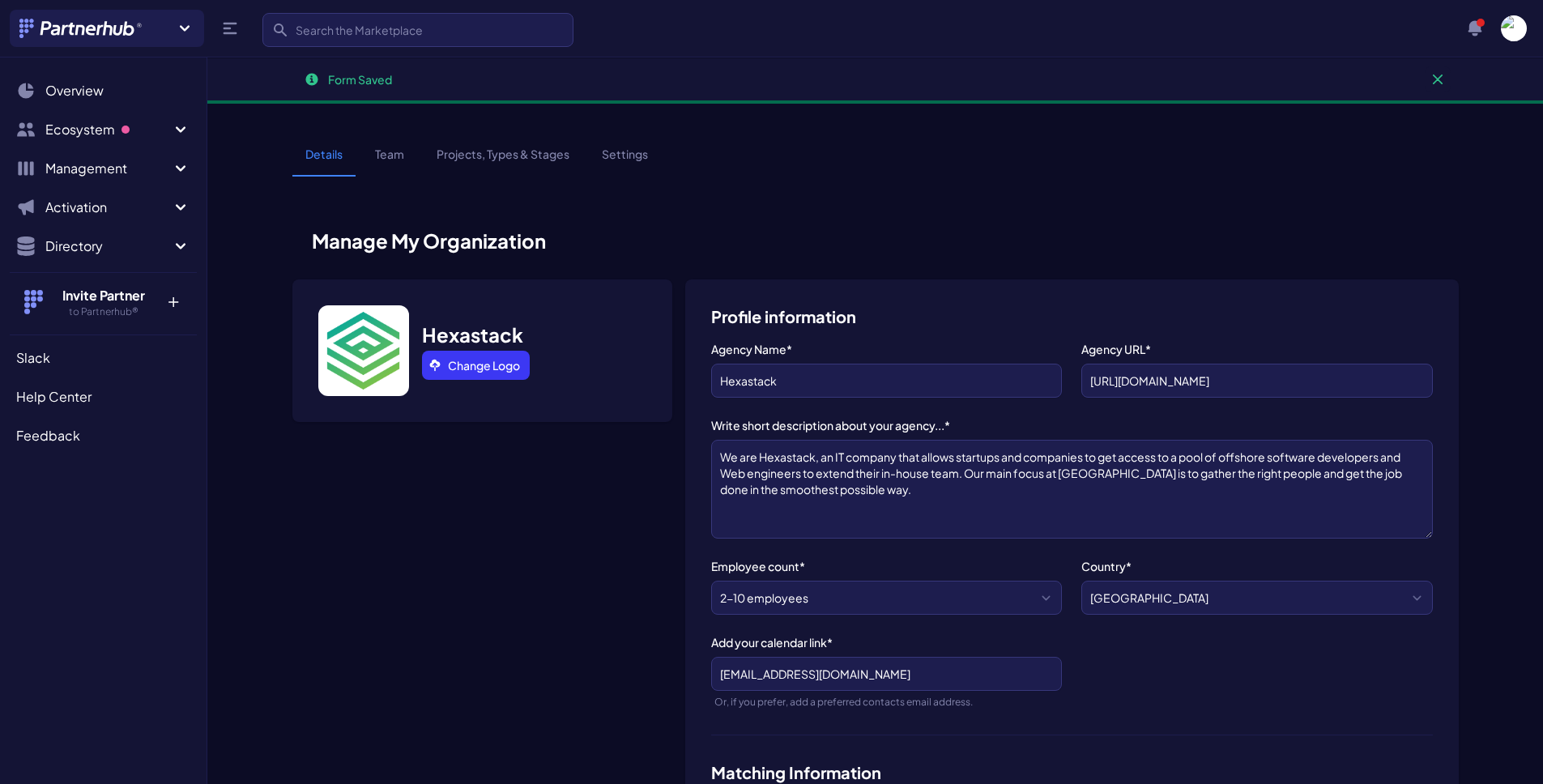
scroll to position [53, 0]
click at [1475, 35] on icon "button" at bounding box center [1474, 28] width 19 height 19
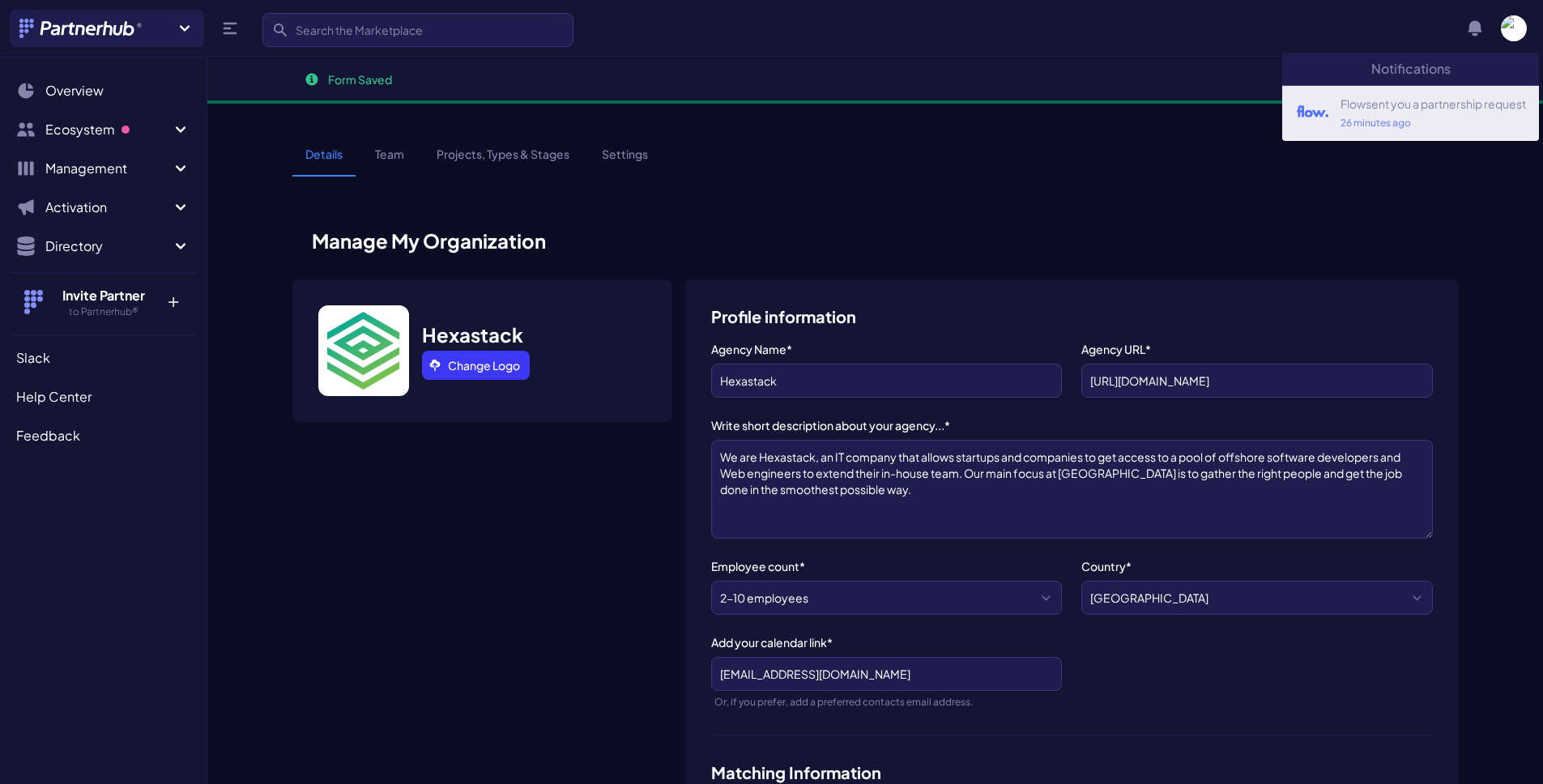
click at [1364, 94] on link "Flow sent you a partnership request 26 minutes ago" at bounding box center [1410, 113] width 257 height 56
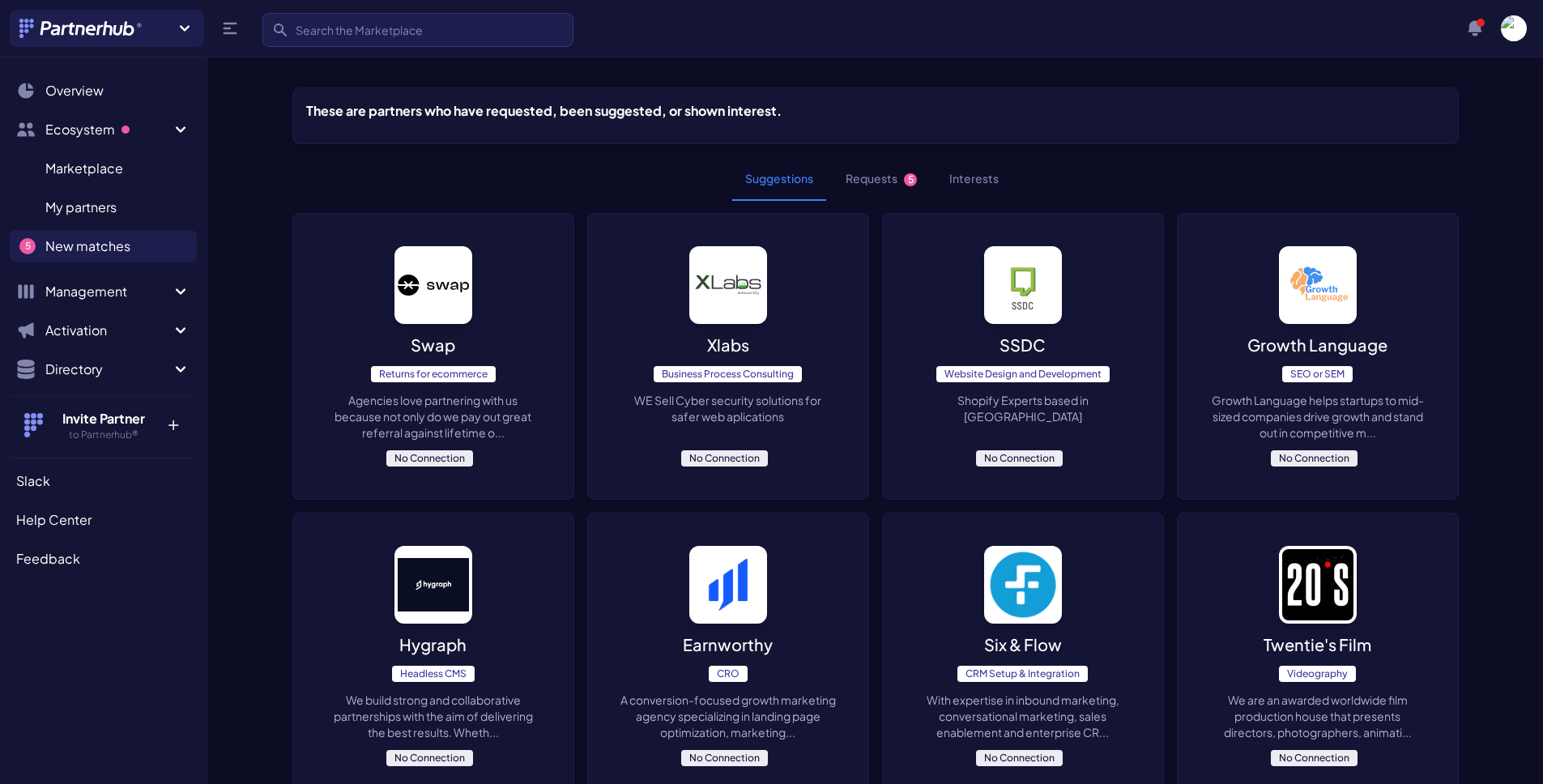
click at [906, 176] on span "5" at bounding box center [910, 179] width 13 height 13
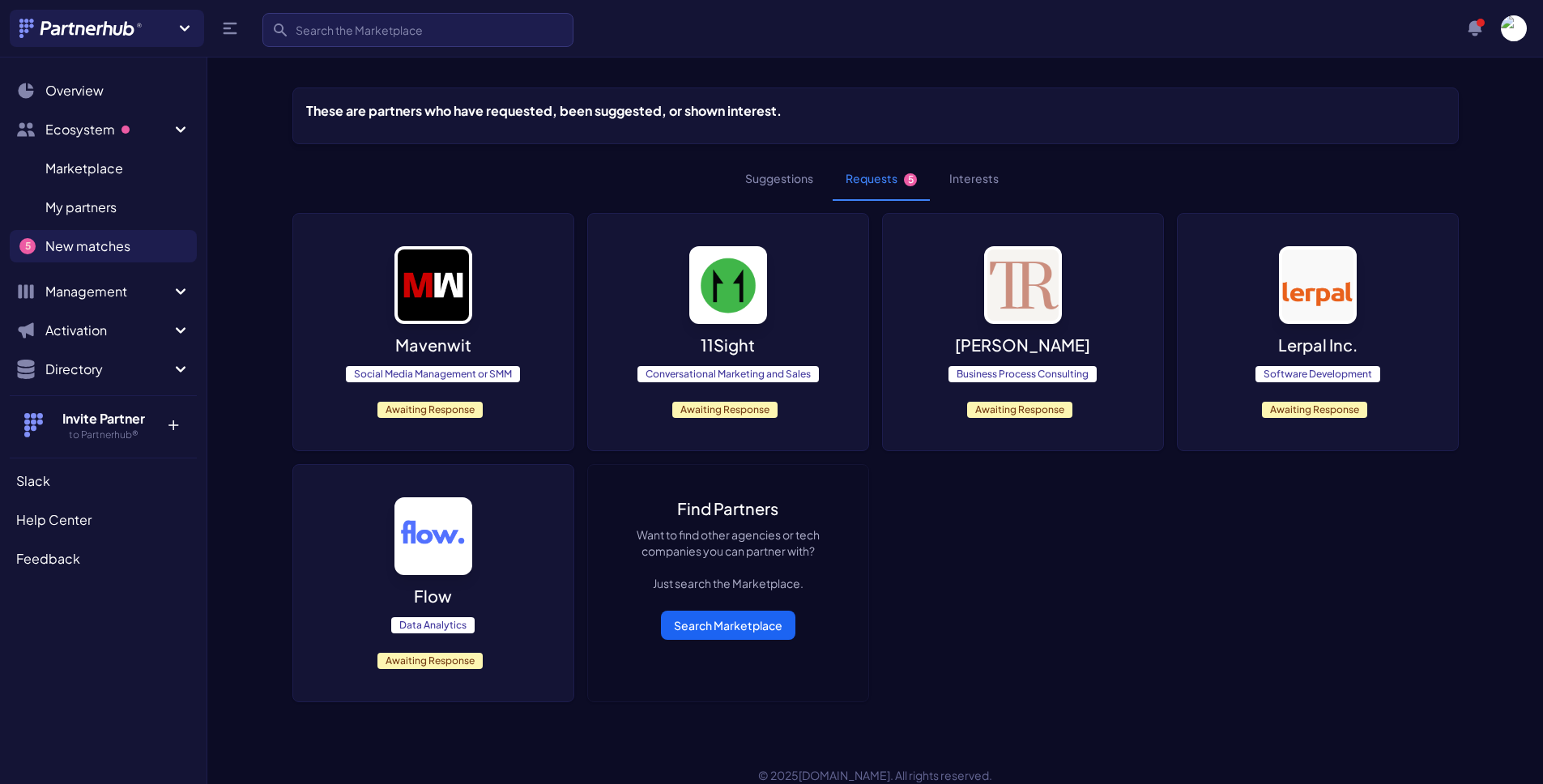
click at [959, 685] on div "Mavenwit Social Media Management or SMM Awaiting Response 11Sight Conversationa…" at bounding box center [874, 457] width 1166 height 489
click at [441, 528] on img at bounding box center [433, 536] width 78 height 78
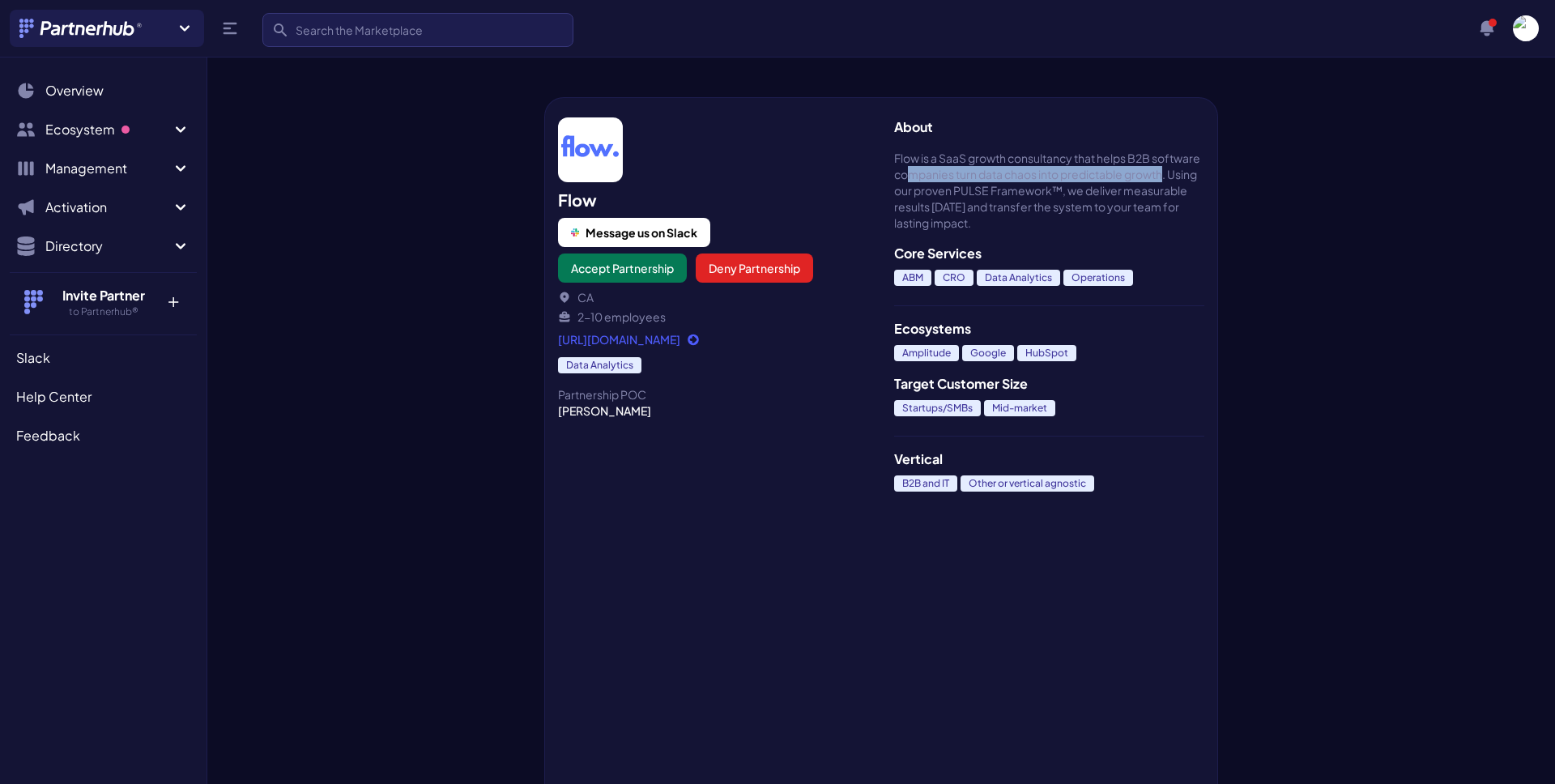
drag, startPoint x: 986, startPoint y: 181, endPoint x: 932, endPoint y: 196, distance: 56.0
click at [932, 196] on span "Flow is a SaaS growth consultancy that helps B2B software companies turn data c…" at bounding box center [1048, 190] width 310 height 81
drag, startPoint x: 934, startPoint y: 197, endPoint x: 966, endPoint y: 229, distance: 45.3
click at [966, 229] on span "Flow is a SaaS growth consultancy that helps B2B software companies turn data c…" at bounding box center [1048, 190] width 310 height 81
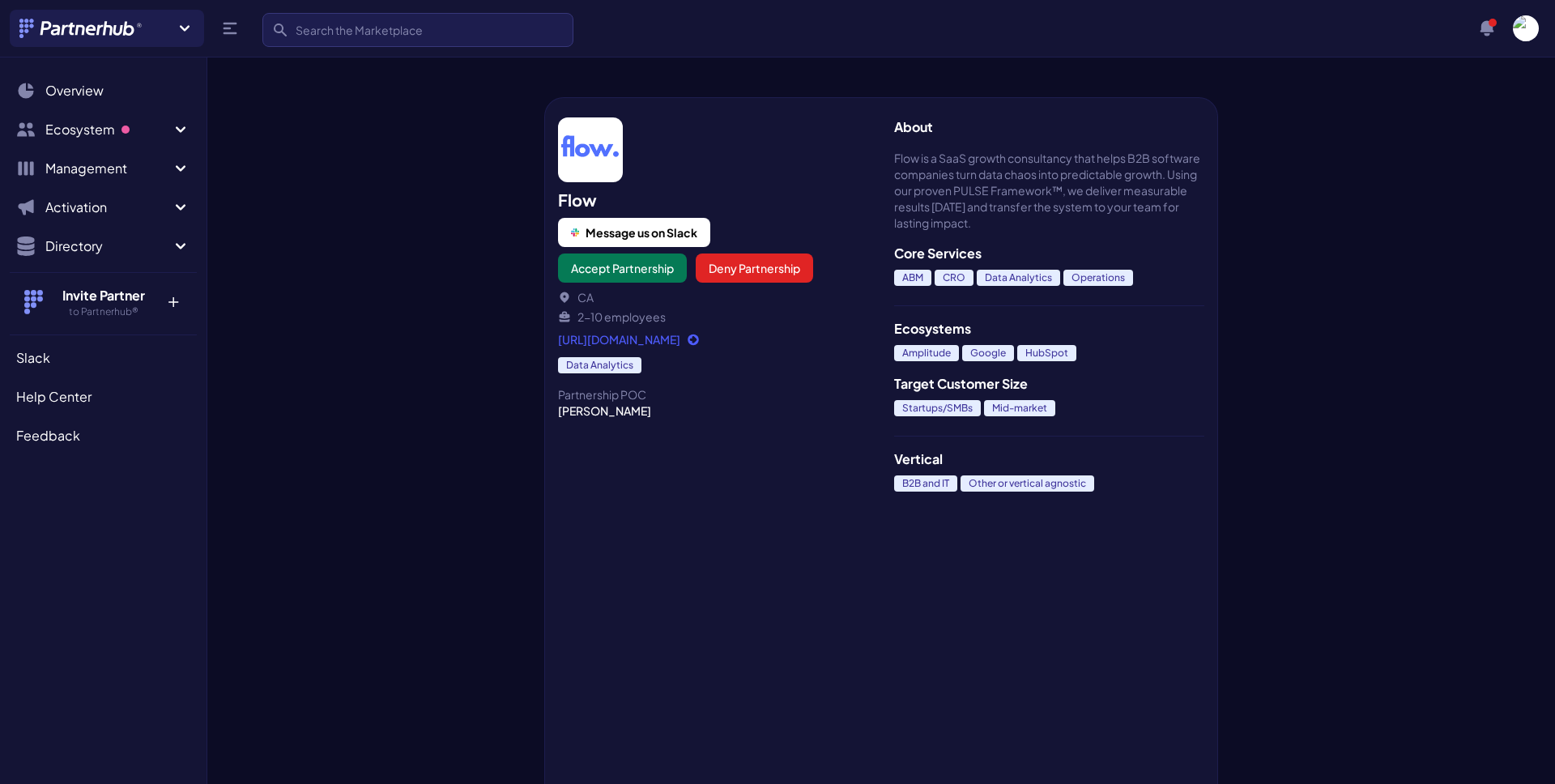
click at [786, 526] on div "Flow Message us on Slack Accept Partnership Deny Partnership CA 2-10 employees …" at bounding box center [712, 441] width 337 height 687
click at [100, 121] on span "Ecosystem" at bounding box center [108, 129] width 126 height 19
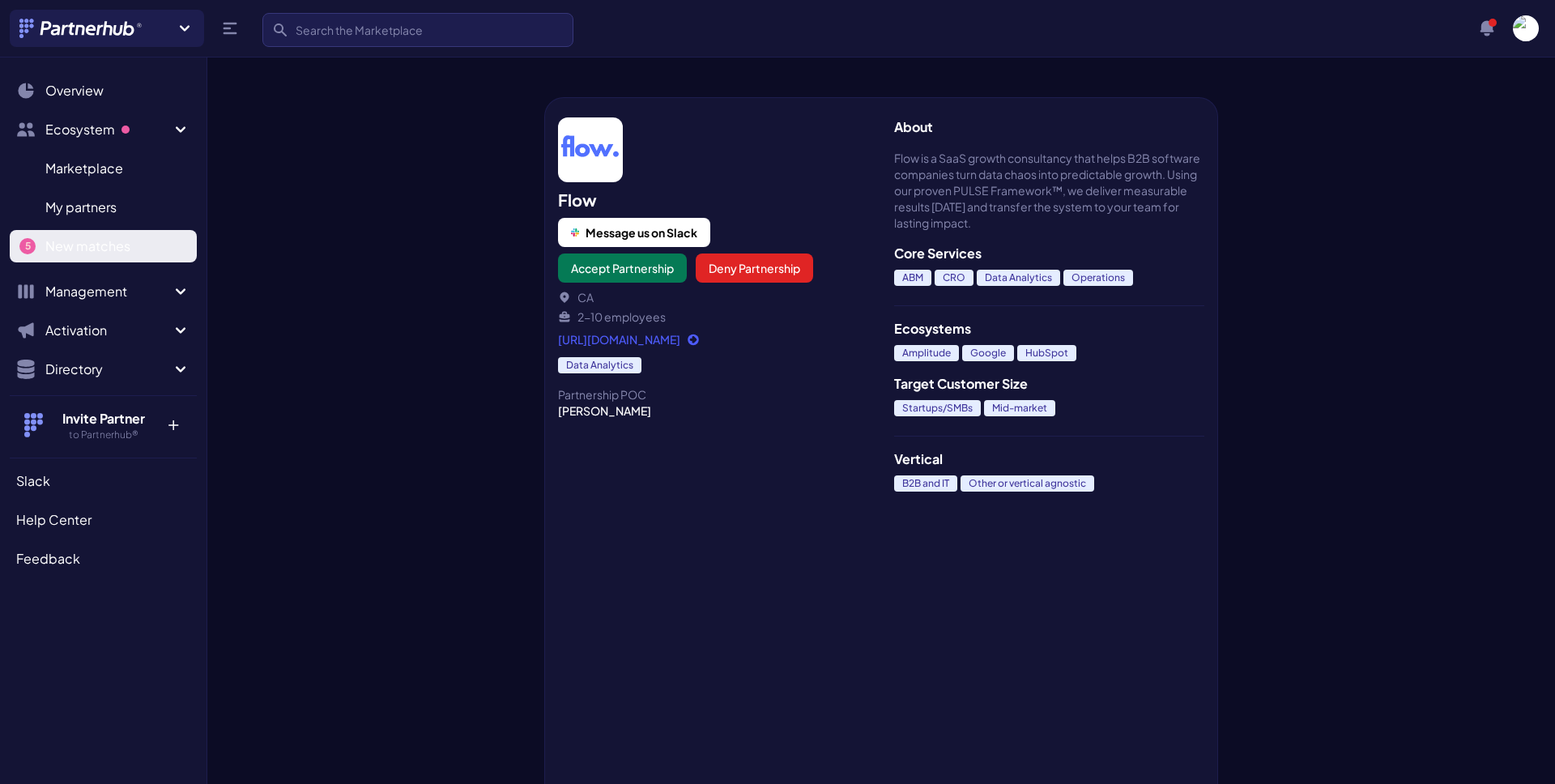
click at [123, 251] on span "New matches" at bounding box center [88, 246] width 85 height 19
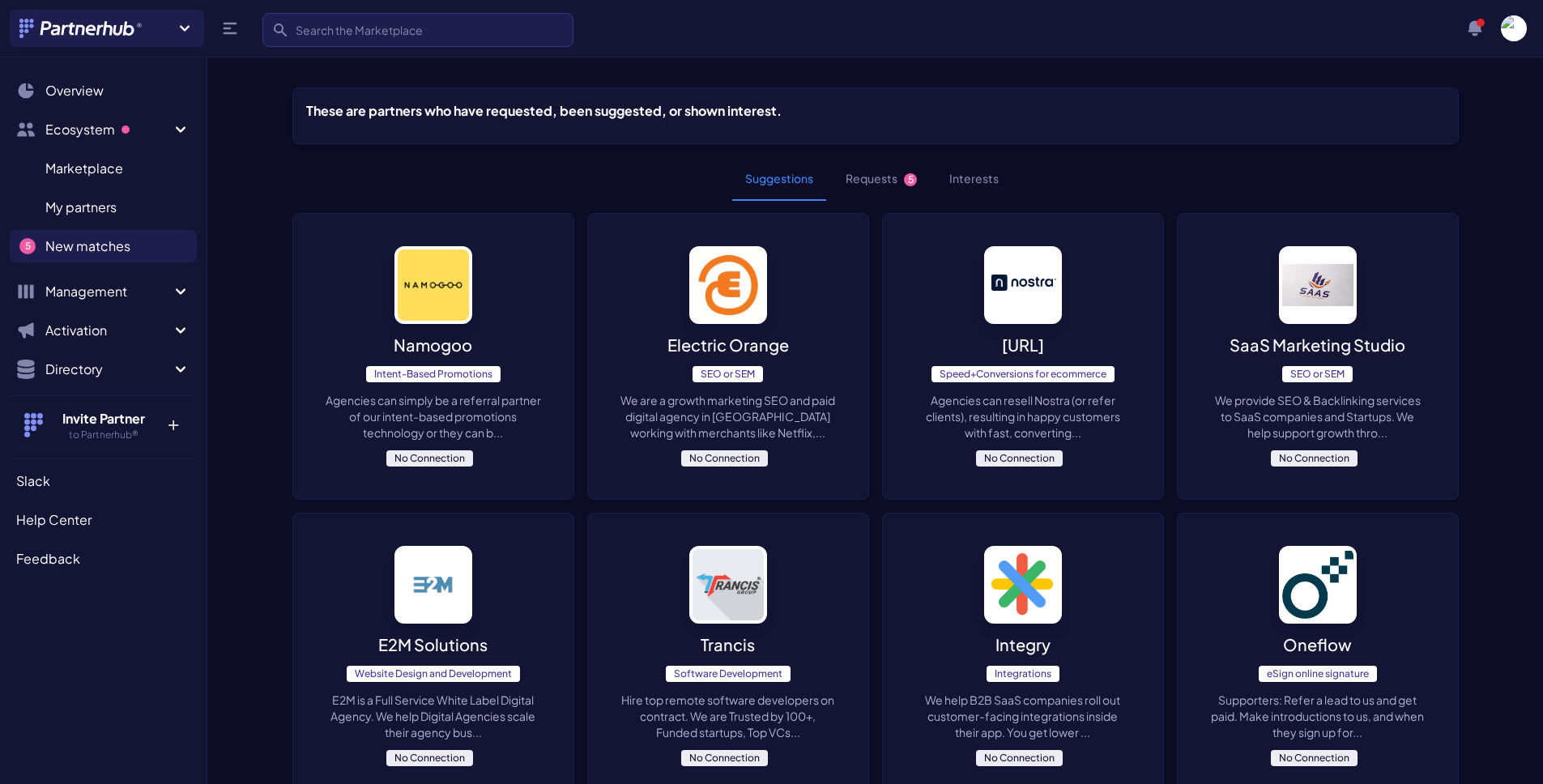
click at [887, 175] on button "Requests 5" at bounding box center [880, 179] width 97 height 44
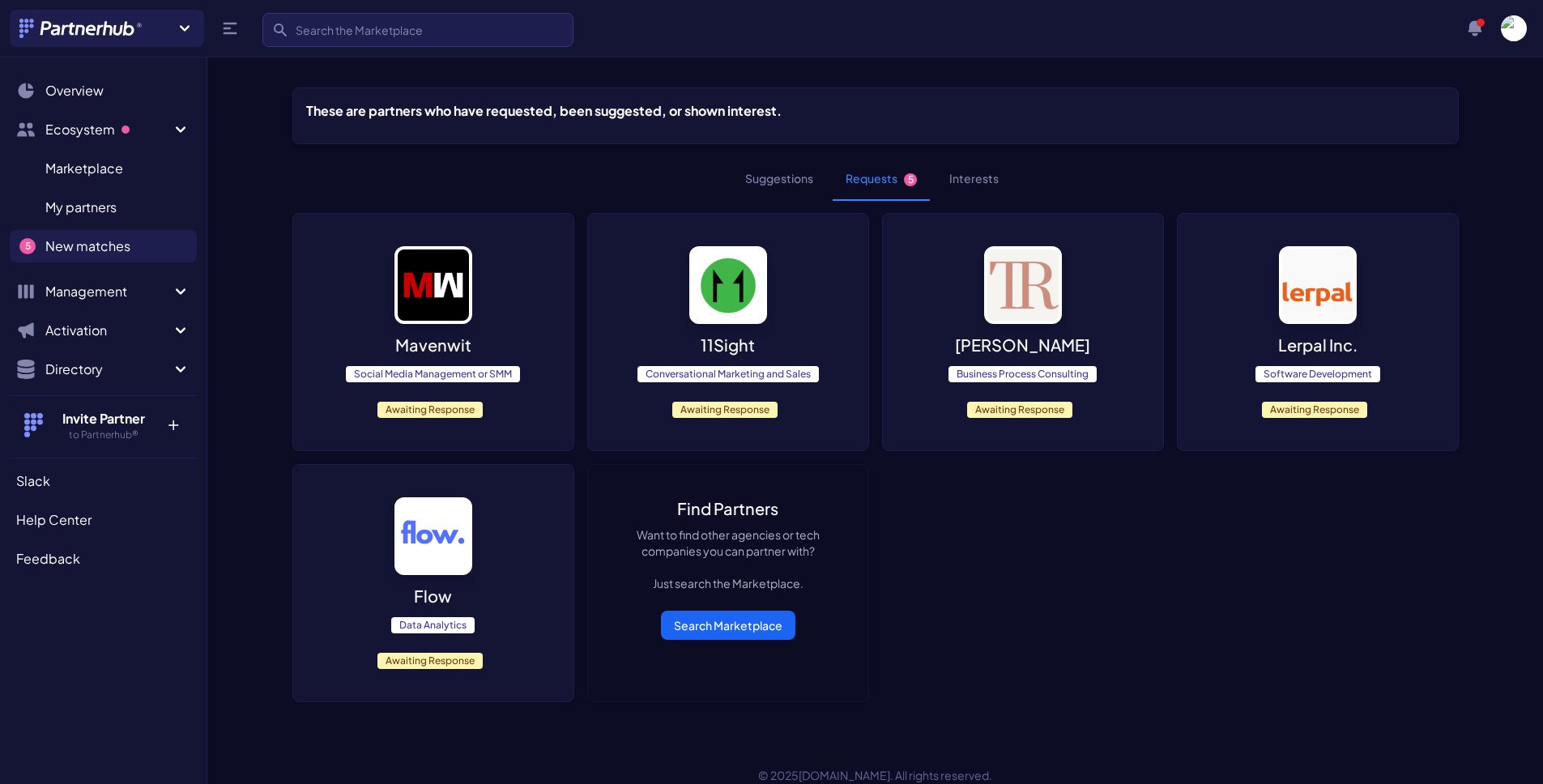
click at [1081, 630] on div "Mavenwit Social Media Management or SMM Awaiting Response 11Sight Conversationa…" at bounding box center [874, 457] width 1166 height 489
click at [853, 499] on div "Find Partners Want to find other agencies or tech companies you can partner wit…" at bounding box center [728, 569] width 280 height 208
click at [758, 535] on p "Want to find other agencies or tech companies you can partner with? Just search…" at bounding box center [728, 559] width 215 height 65
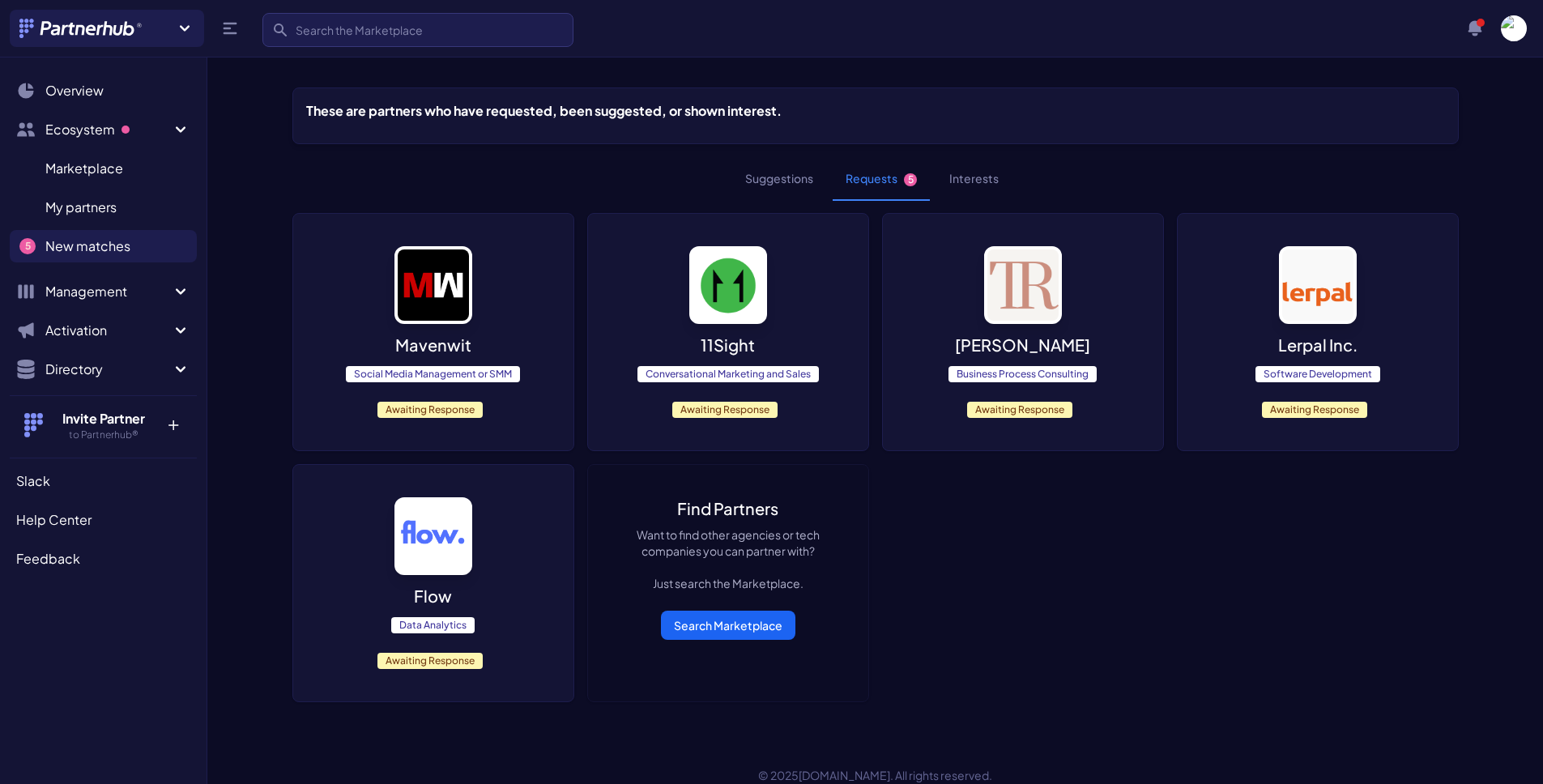
click at [877, 595] on div "Mavenwit Social Media Management or SMM Awaiting Response 11Sight Conversationa…" at bounding box center [874, 457] width 1166 height 489
click at [989, 613] on div "Mavenwit Social Media Management or SMM Awaiting Response 11Sight Conversationa…" at bounding box center [874, 457] width 1166 height 489
click at [781, 189] on button "Suggestions" at bounding box center [778, 179] width 94 height 44
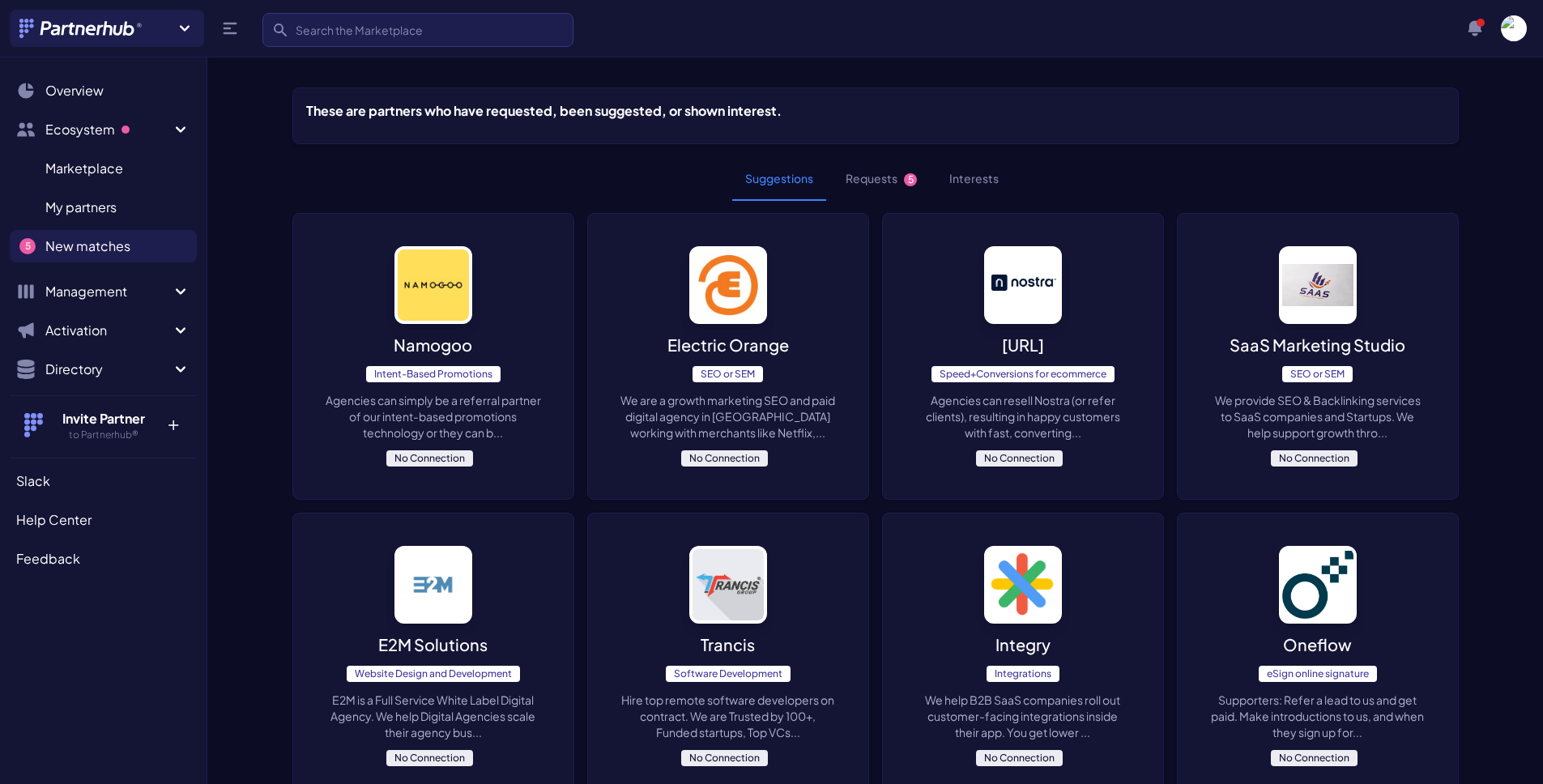
click at [1248, 165] on div "Suggestions Requests 5 Interests" at bounding box center [874, 178] width 1166 height 43
